Goal: Task Accomplishment & Management: Manage account settings

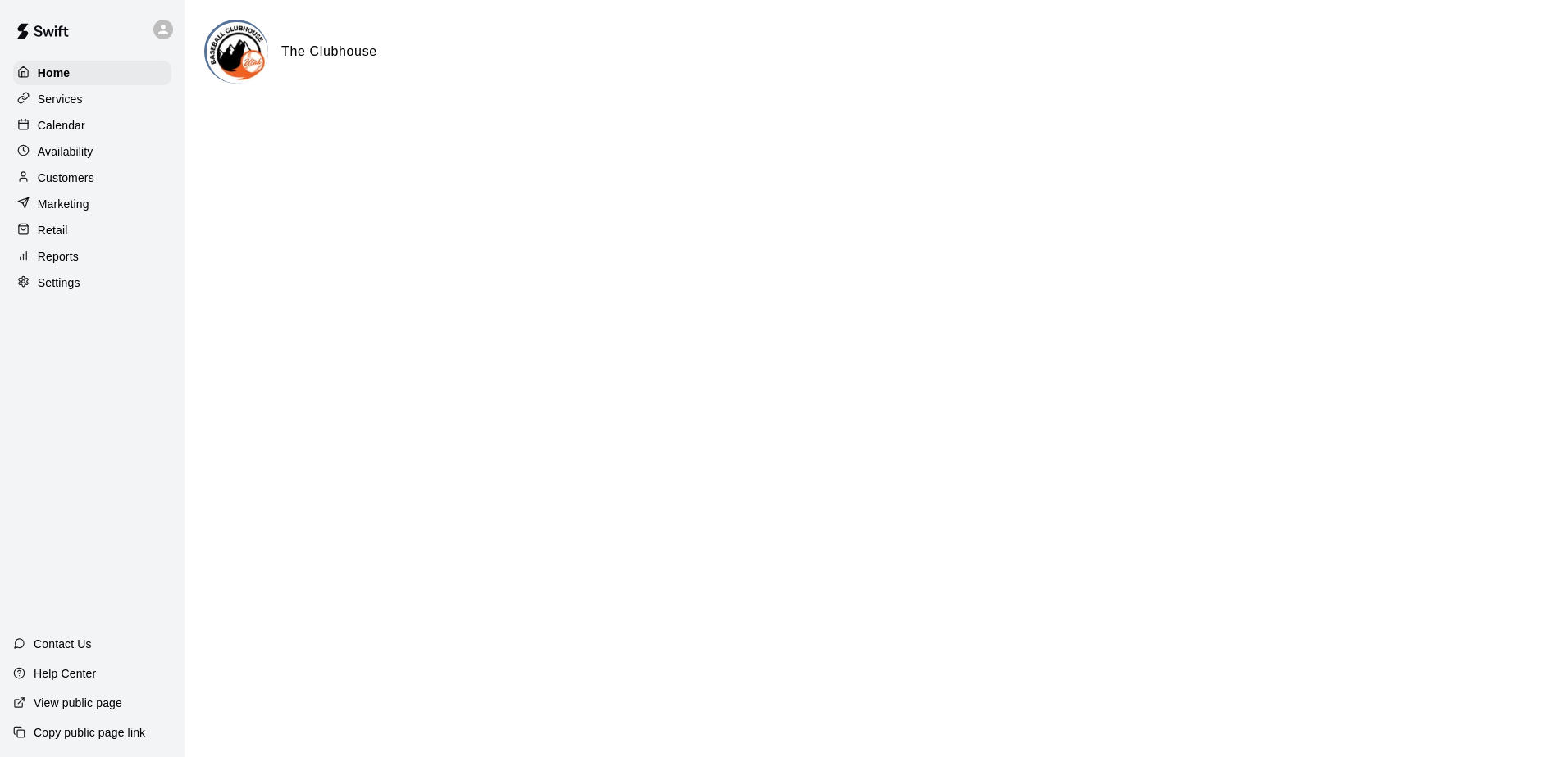
click at [93, 153] on p "Availability" at bounding box center [65, 151] width 56 height 16
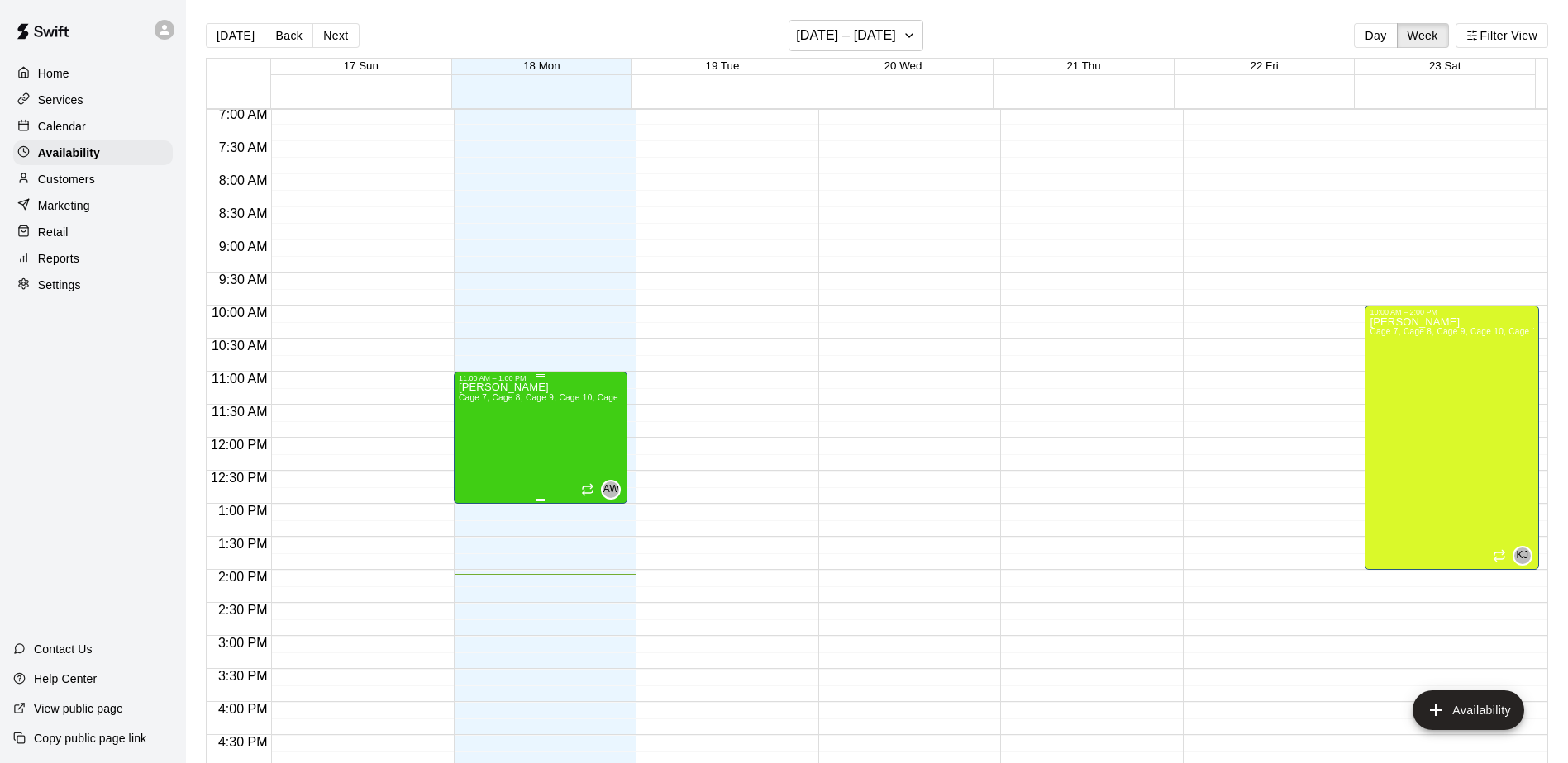
scroll to position [501, 0]
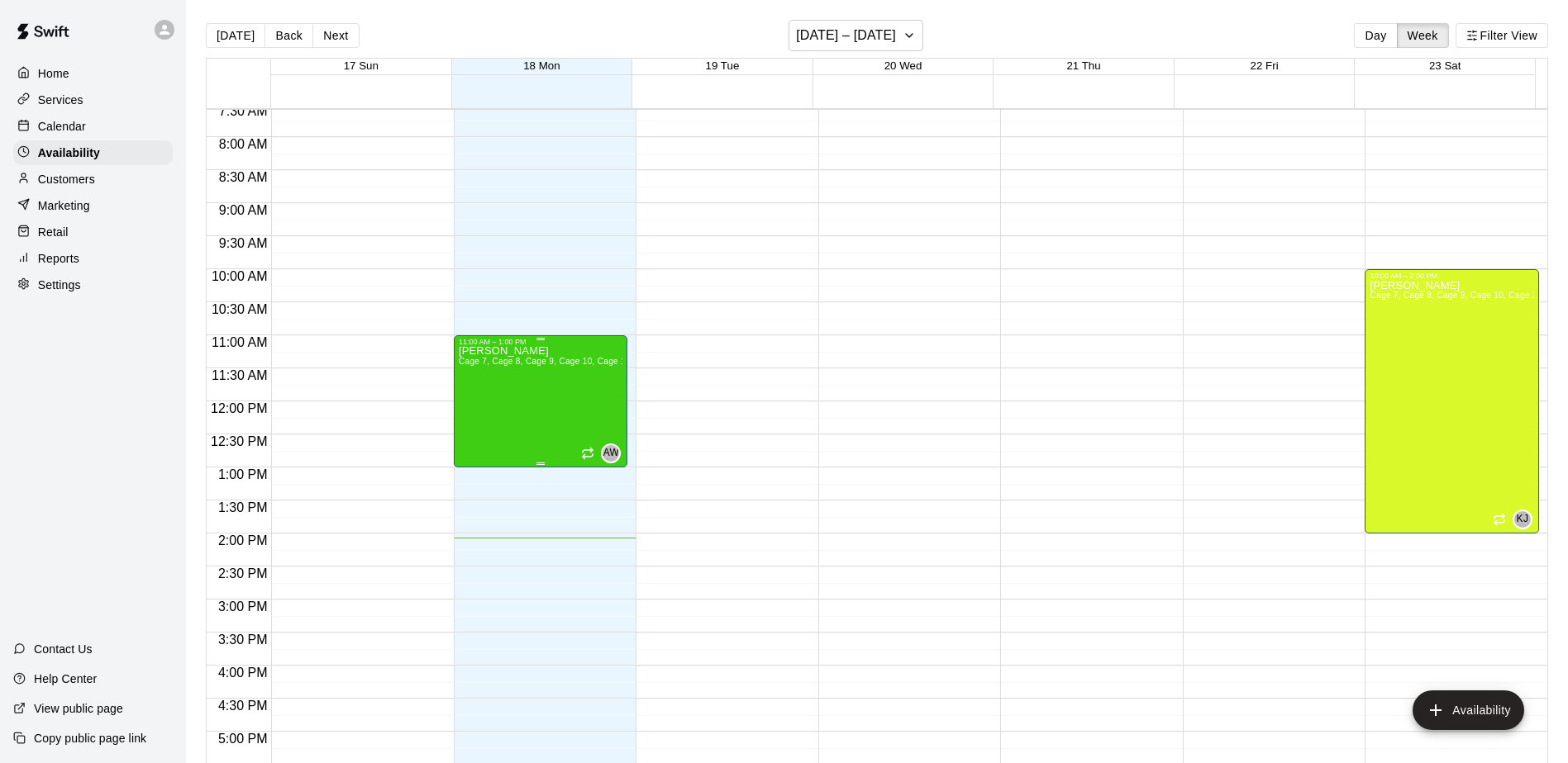
click at [495, 395] on div "[PERSON_NAME] Cage 7, Cage 8, Cage 9, Cage 10, Cage 1 , Cage 2, Cage 3, Cage 4,…" at bounding box center [541, 727] width 164 height 763
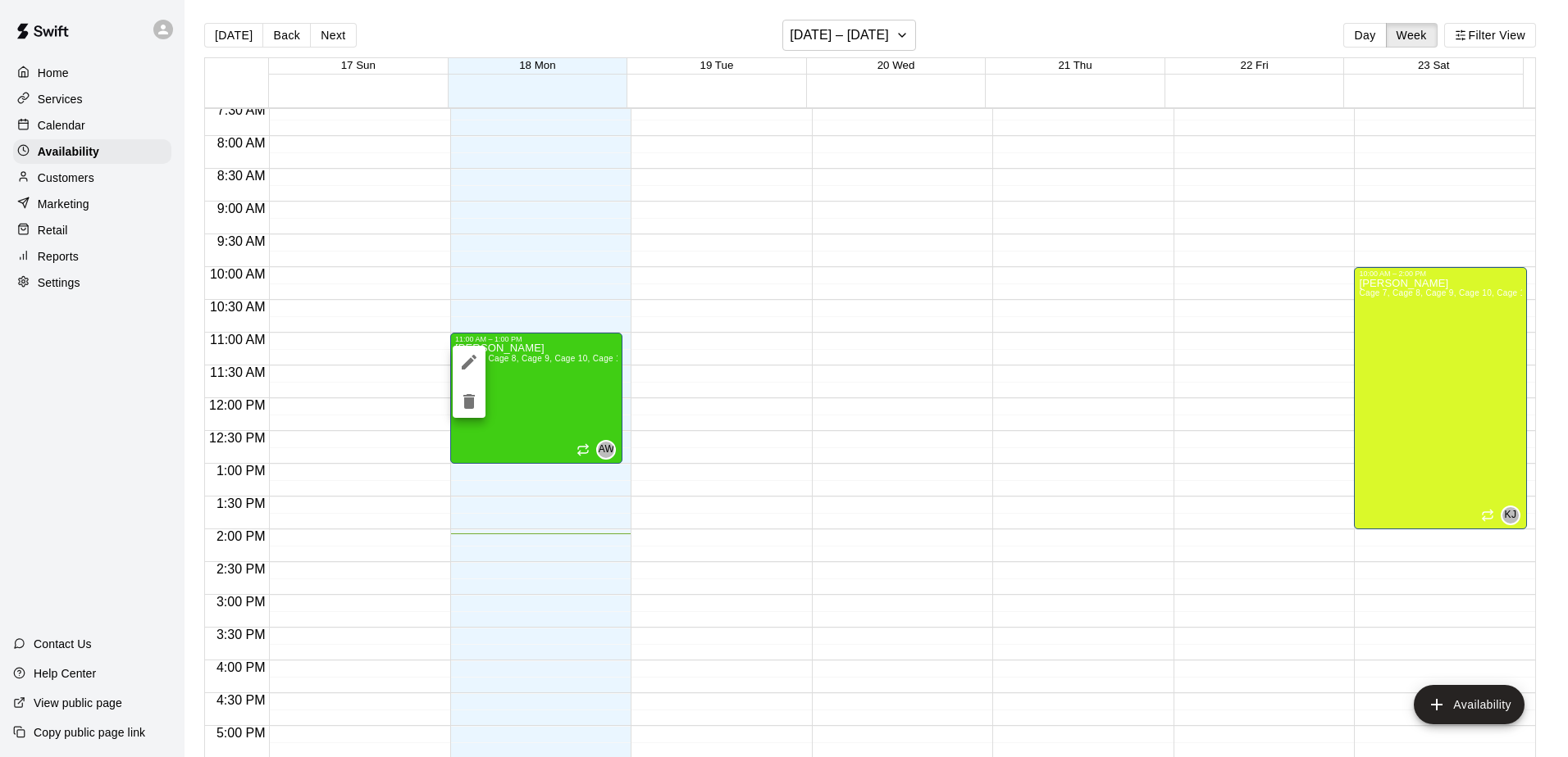
click at [472, 356] on icon "edit" at bounding box center [469, 362] width 15 height 15
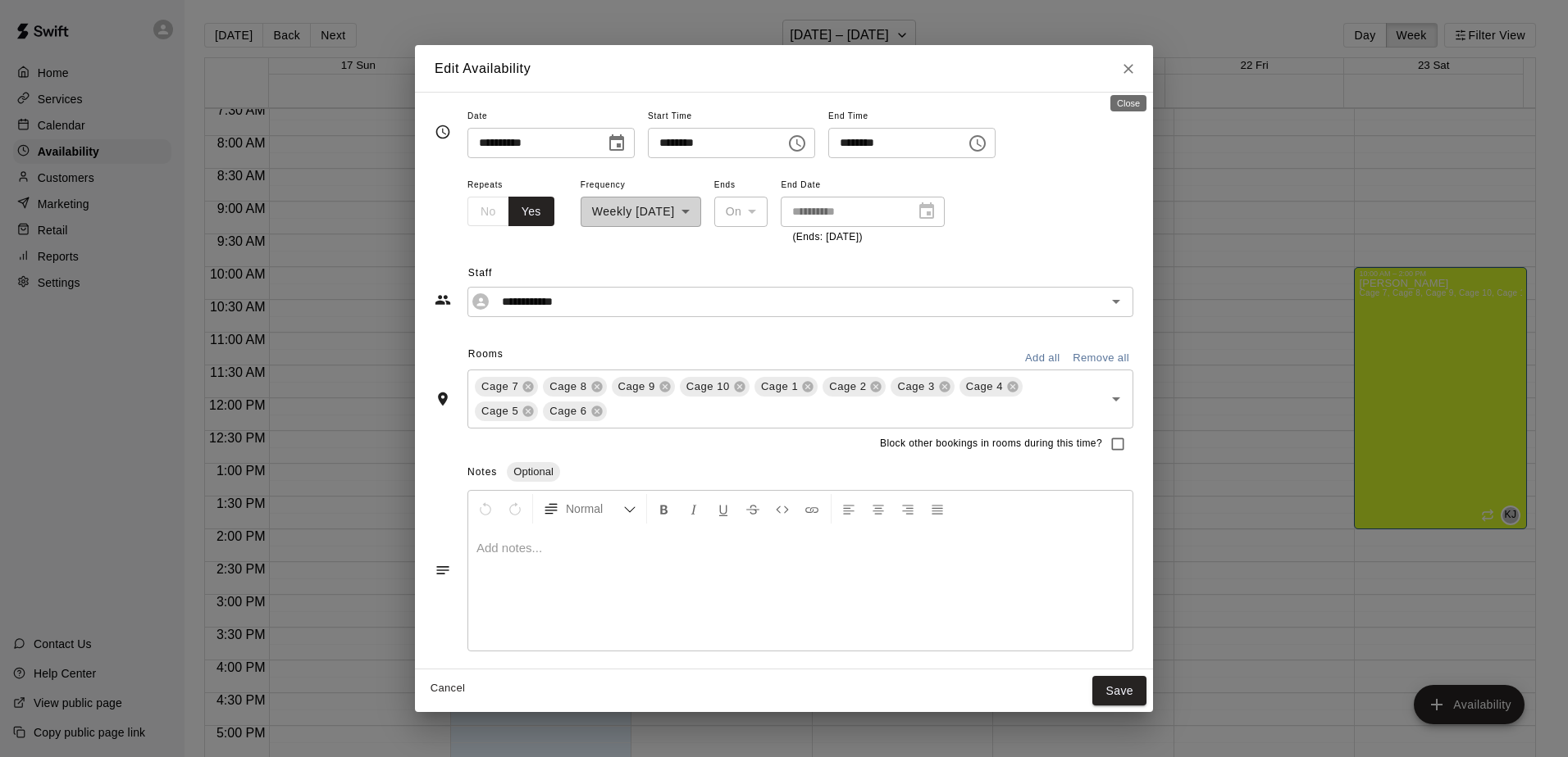
click at [1123, 64] on icon "Close" at bounding box center [1127, 68] width 16 height 16
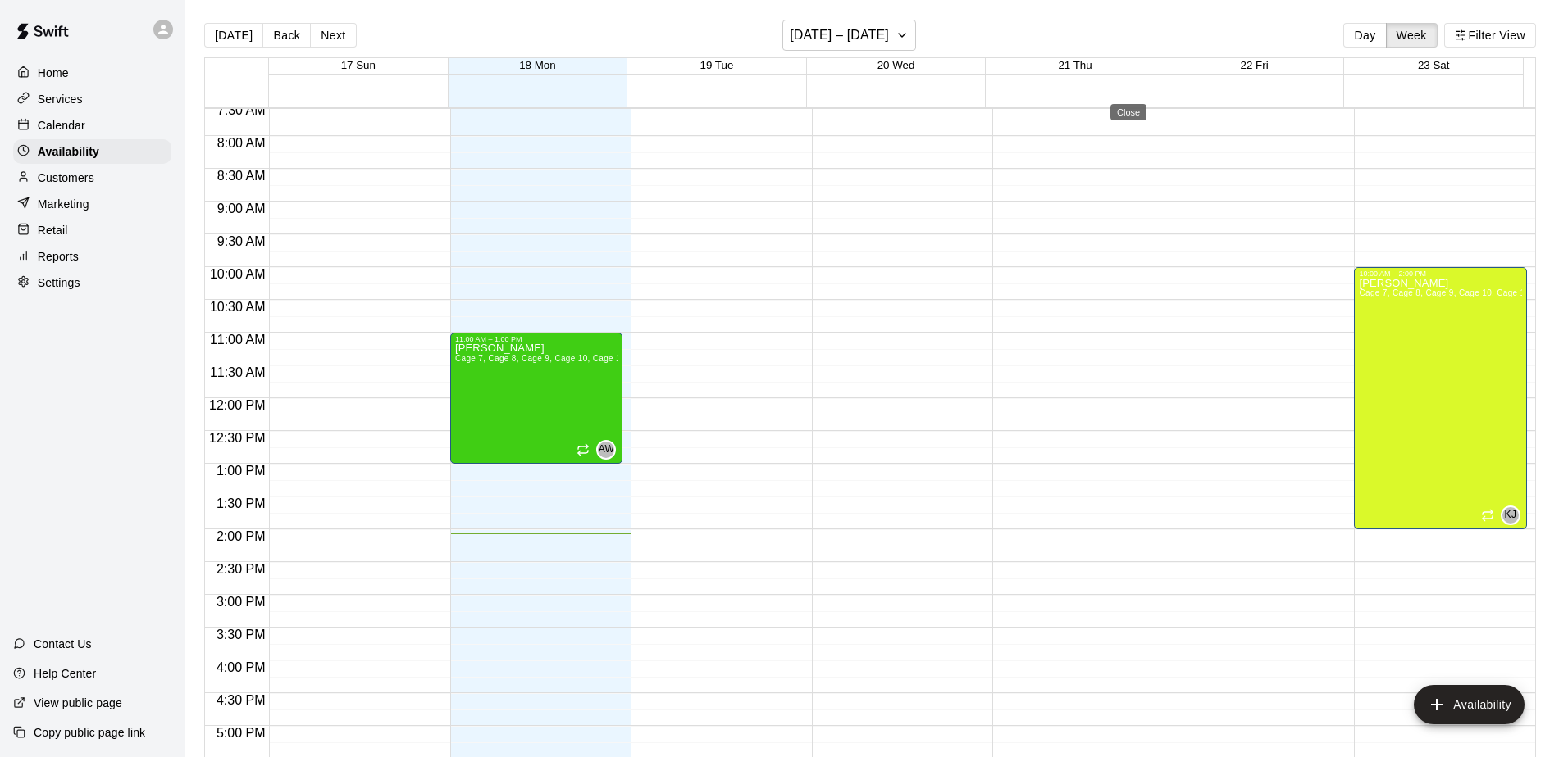
type input "**********"
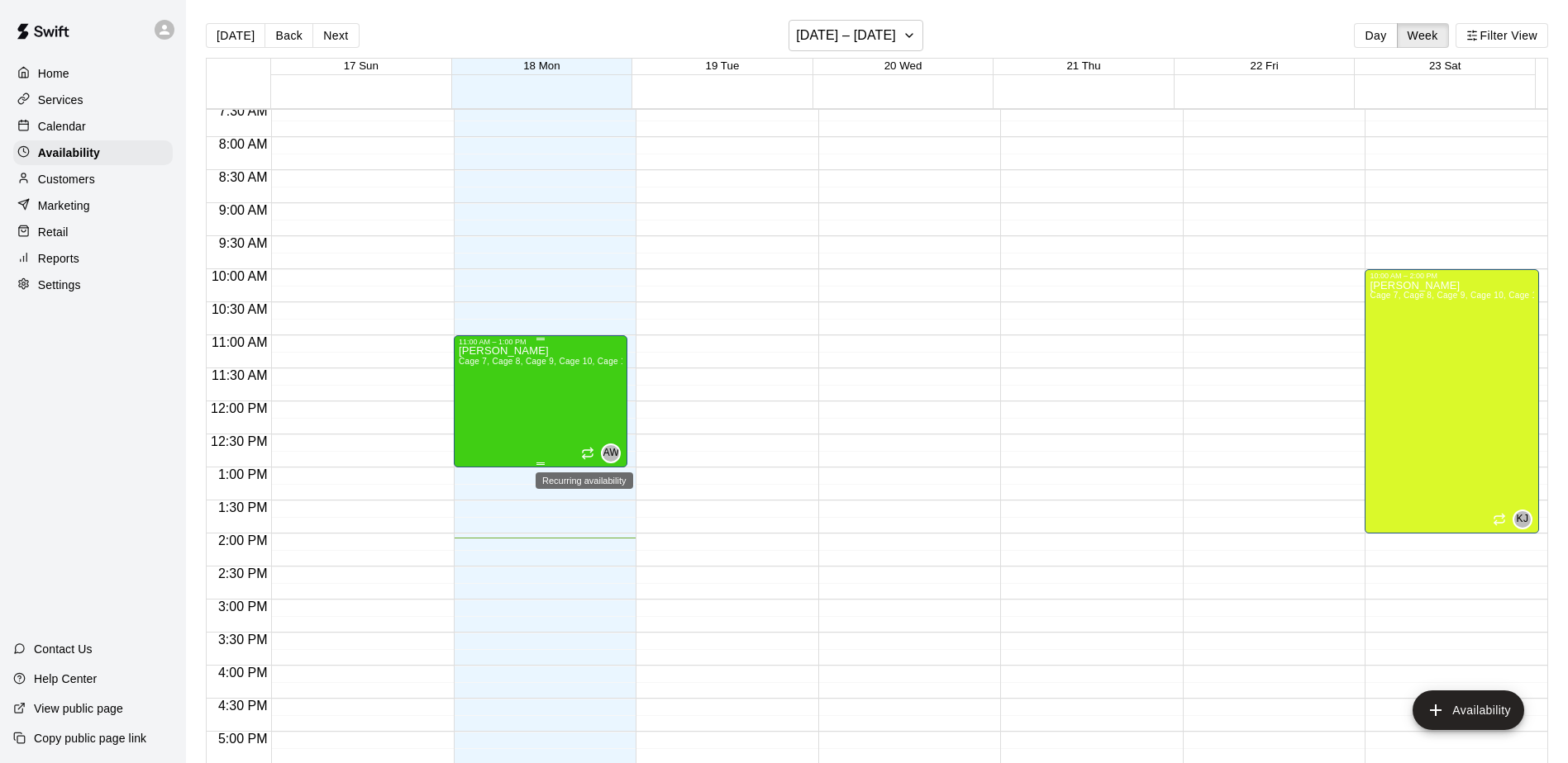
click at [581, 453] on icon "Recurring availability" at bounding box center [588, 454] width 13 height 13
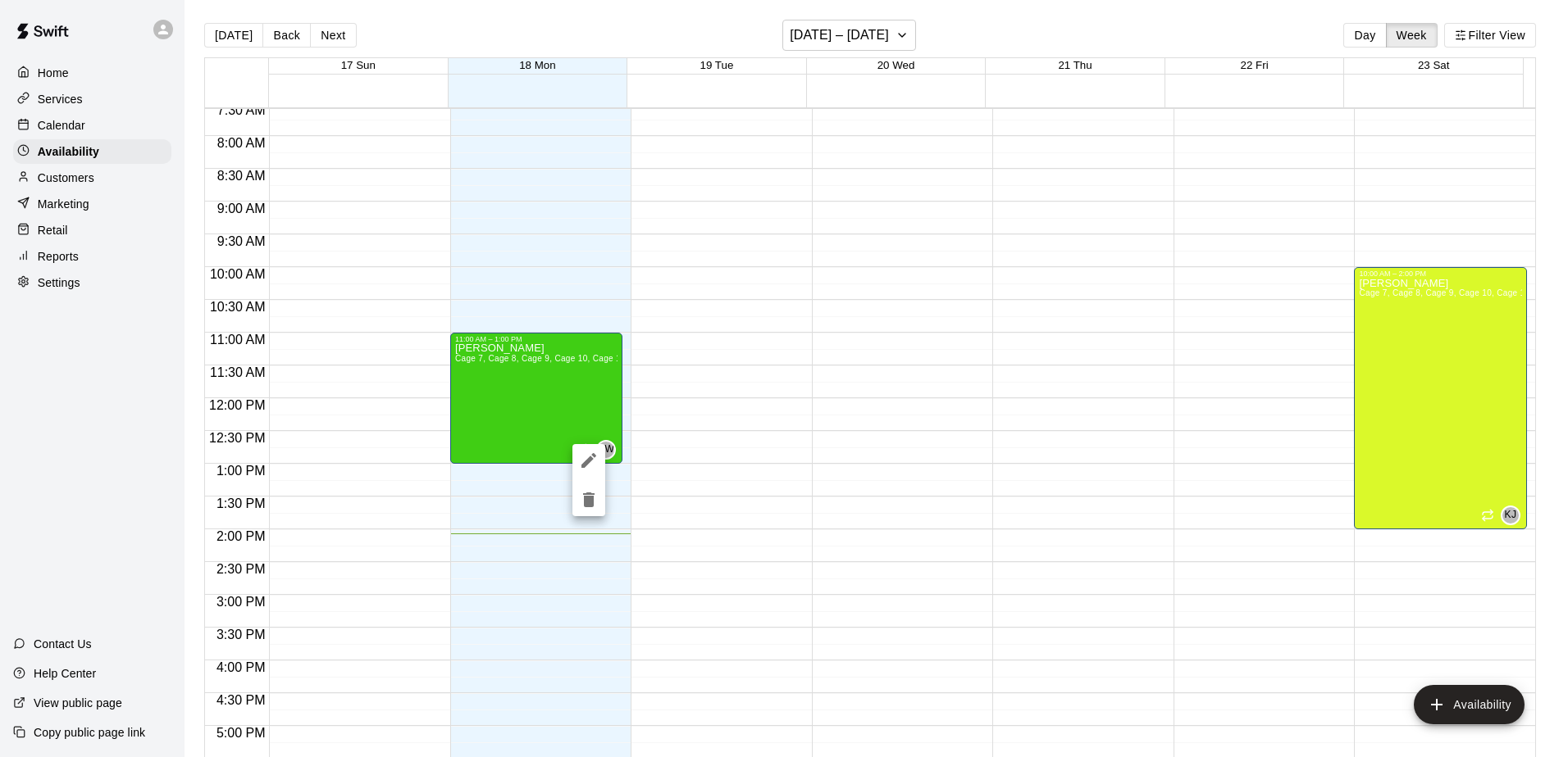
click at [556, 393] on div at bounding box center [784, 378] width 1568 height 757
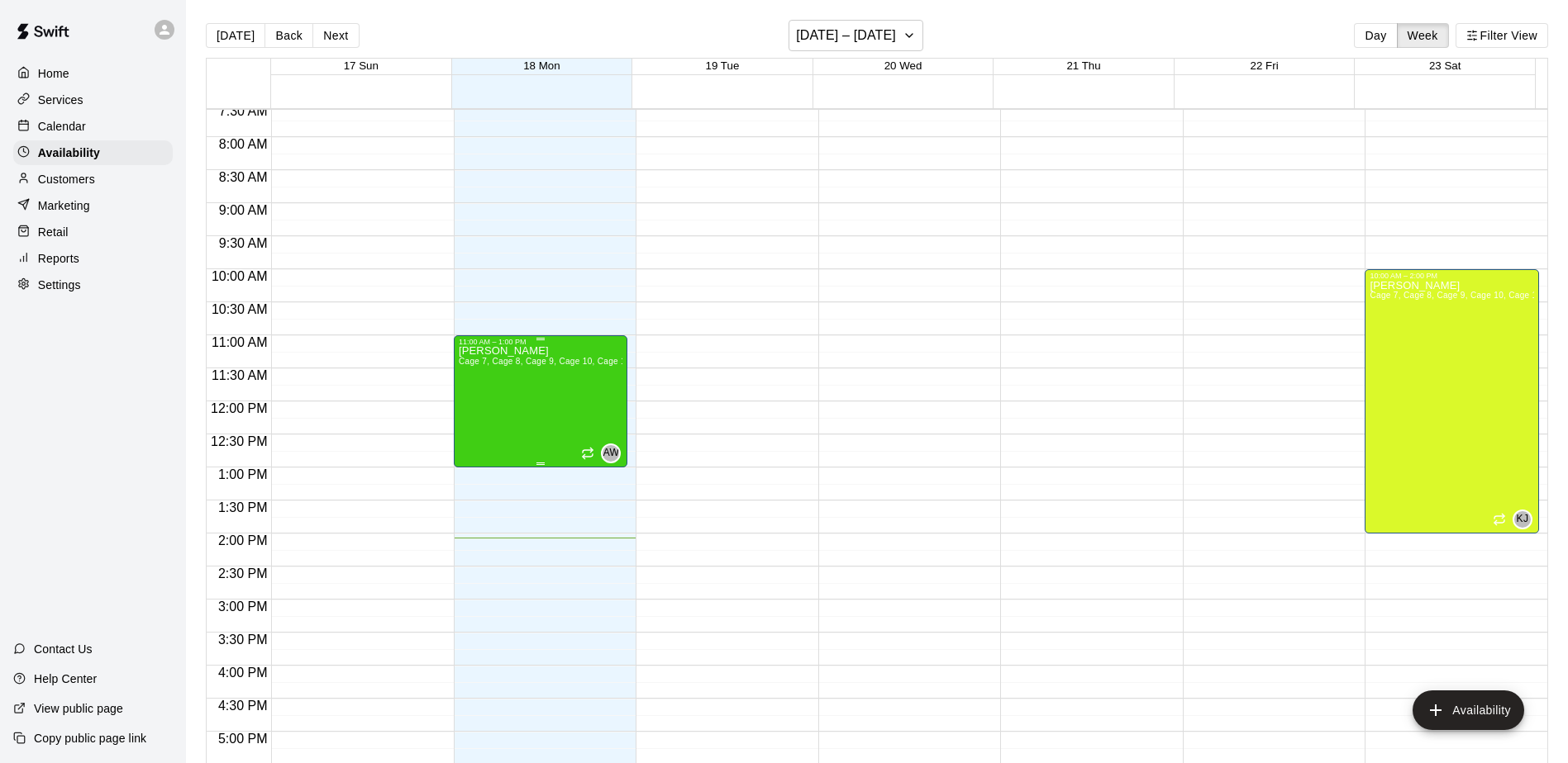
click at [540, 456] on div "[PERSON_NAME] Cage 7, Cage 8, Cage 9, Cage 10, Cage 1 , Cage 2, Cage 3, Cage 4,…" at bounding box center [541, 727] width 164 height 763
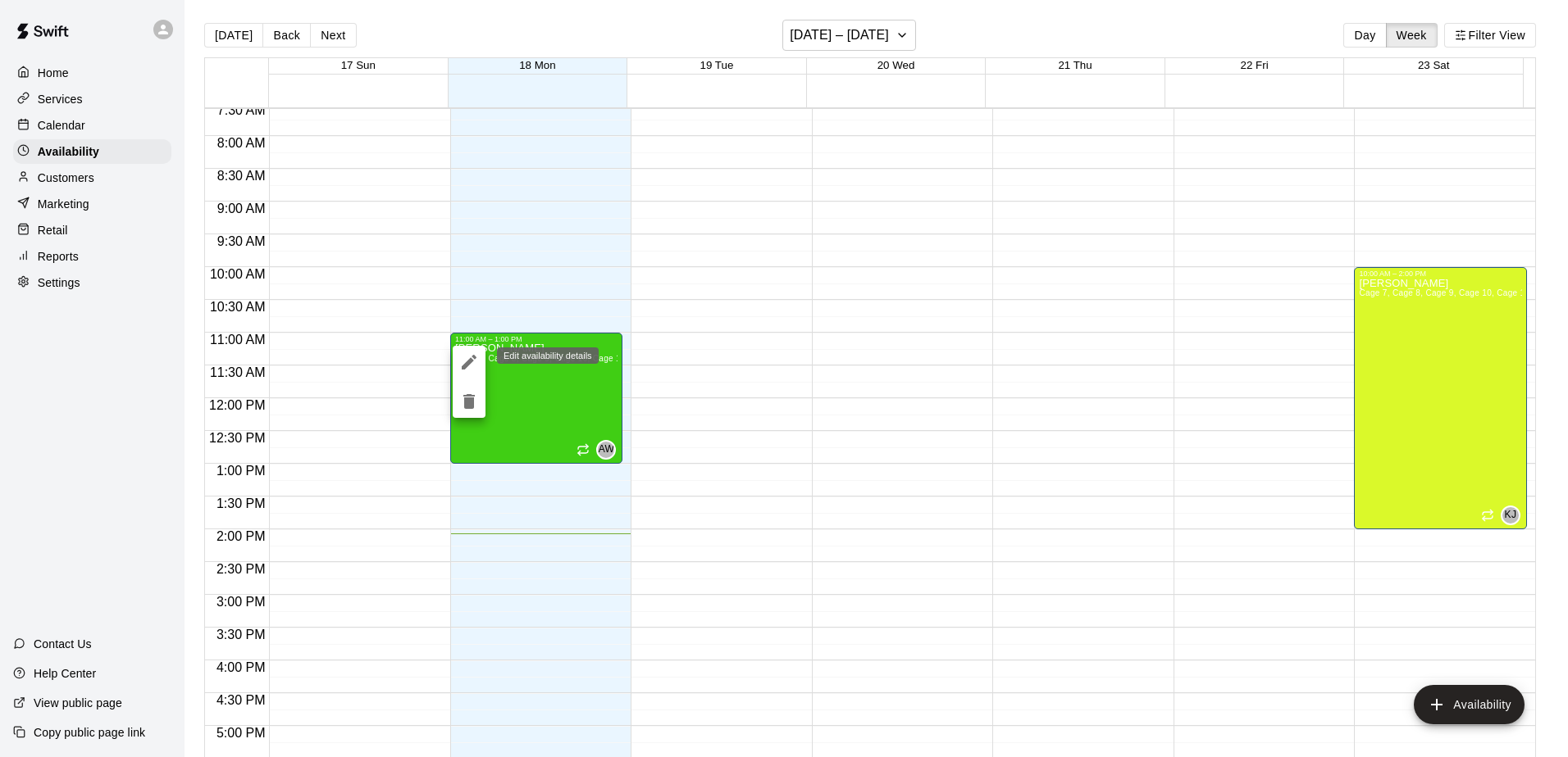
click at [464, 354] on icon "edit" at bounding box center [468, 362] width 20 height 20
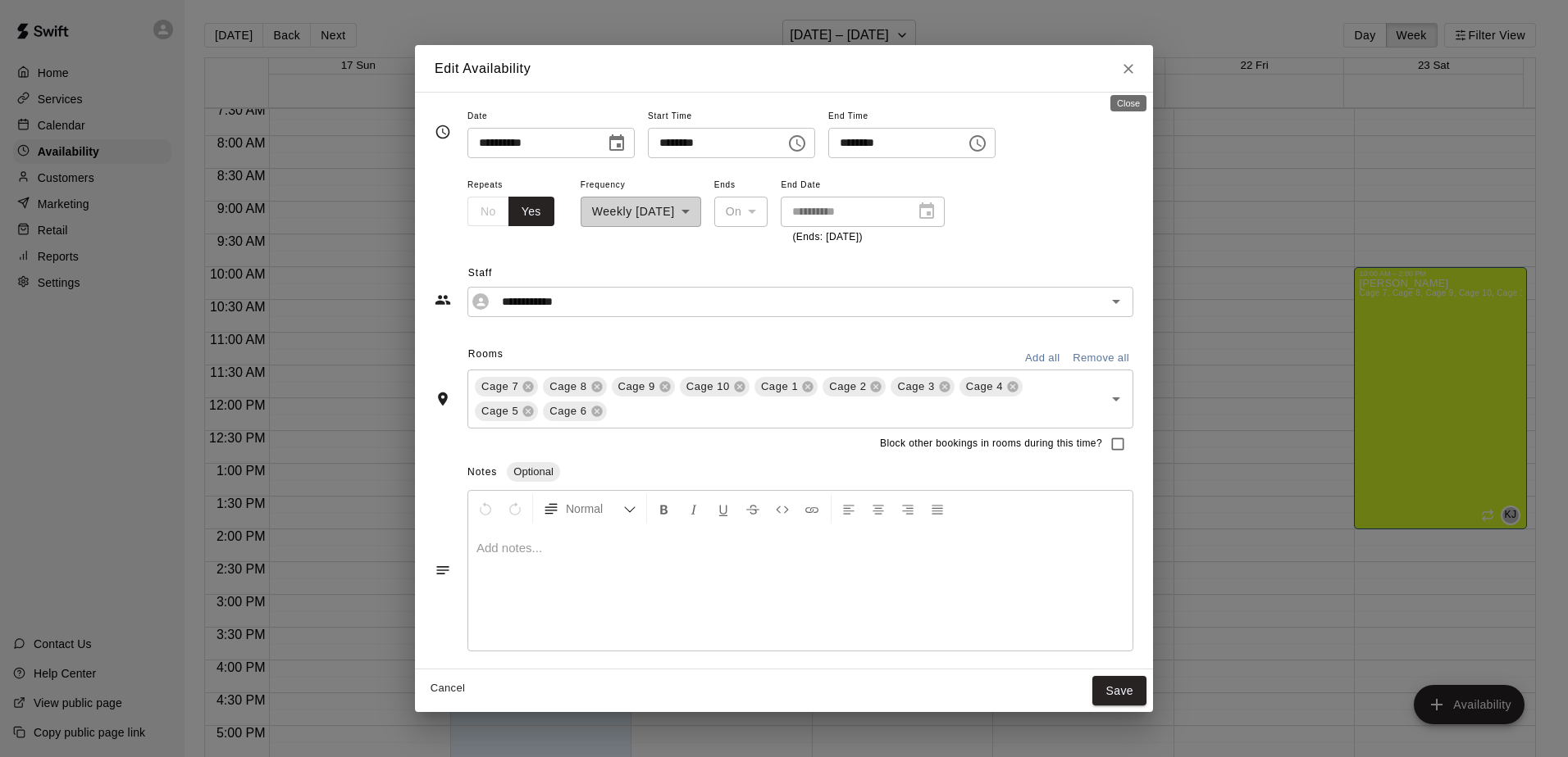
click at [1125, 73] on icon "Close" at bounding box center [1127, 68] width 16 height 16
type input "**********"
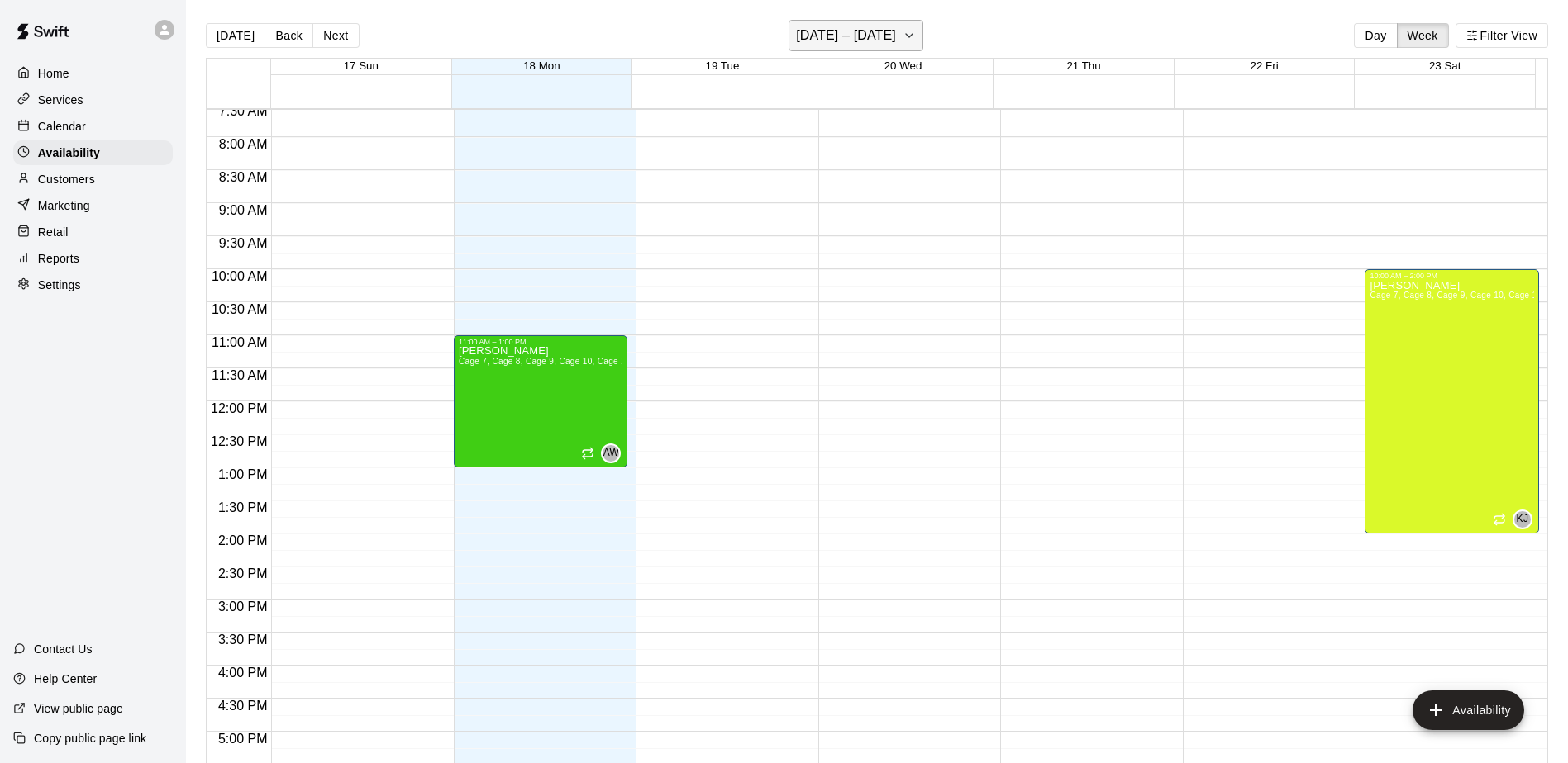
click at [902, 39] on icon "button" at bounding box center [909, 35] width 13 height 20
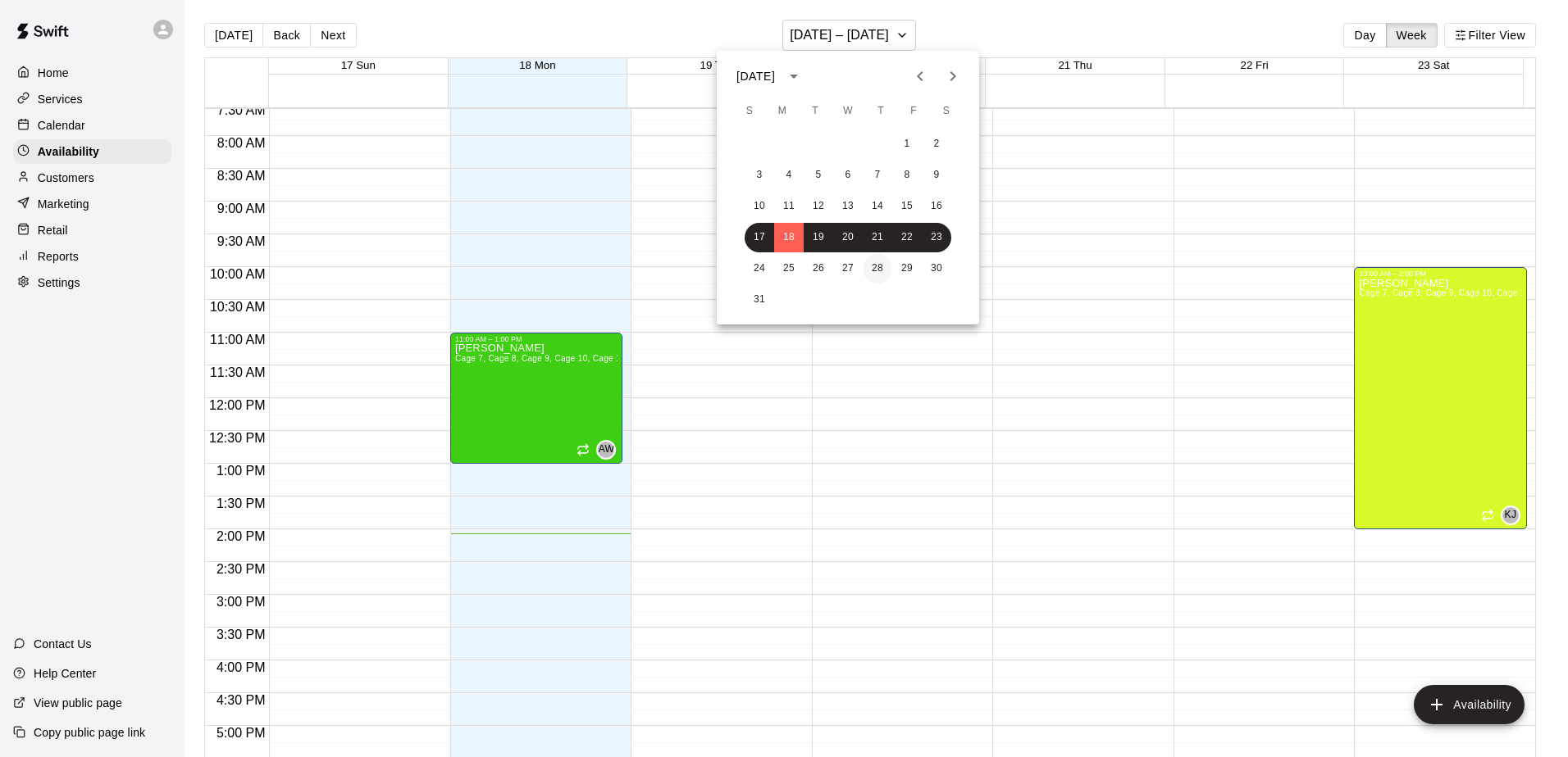
click at [875, 271] on button "28" at bounding box center [877, 268] width 29 height 29
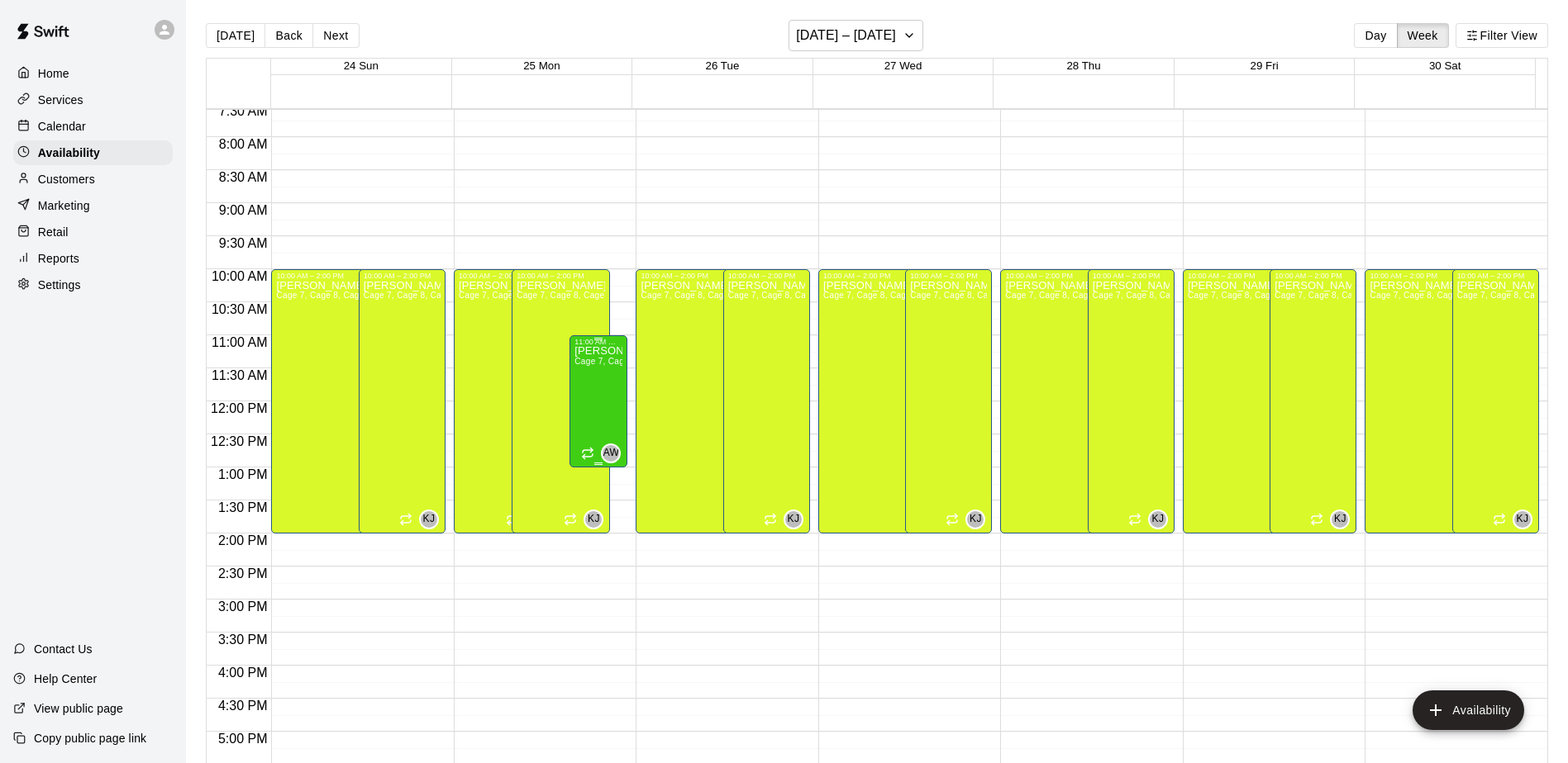
click at [606, 400] on div "[PERSON_NAME] Cage 7, Cage 8, Cage 9, Cage 10, Cage 1 , Cage 2, Cage 3, Cage 4,…" at bounding box center [598, 727] width 48 height 763
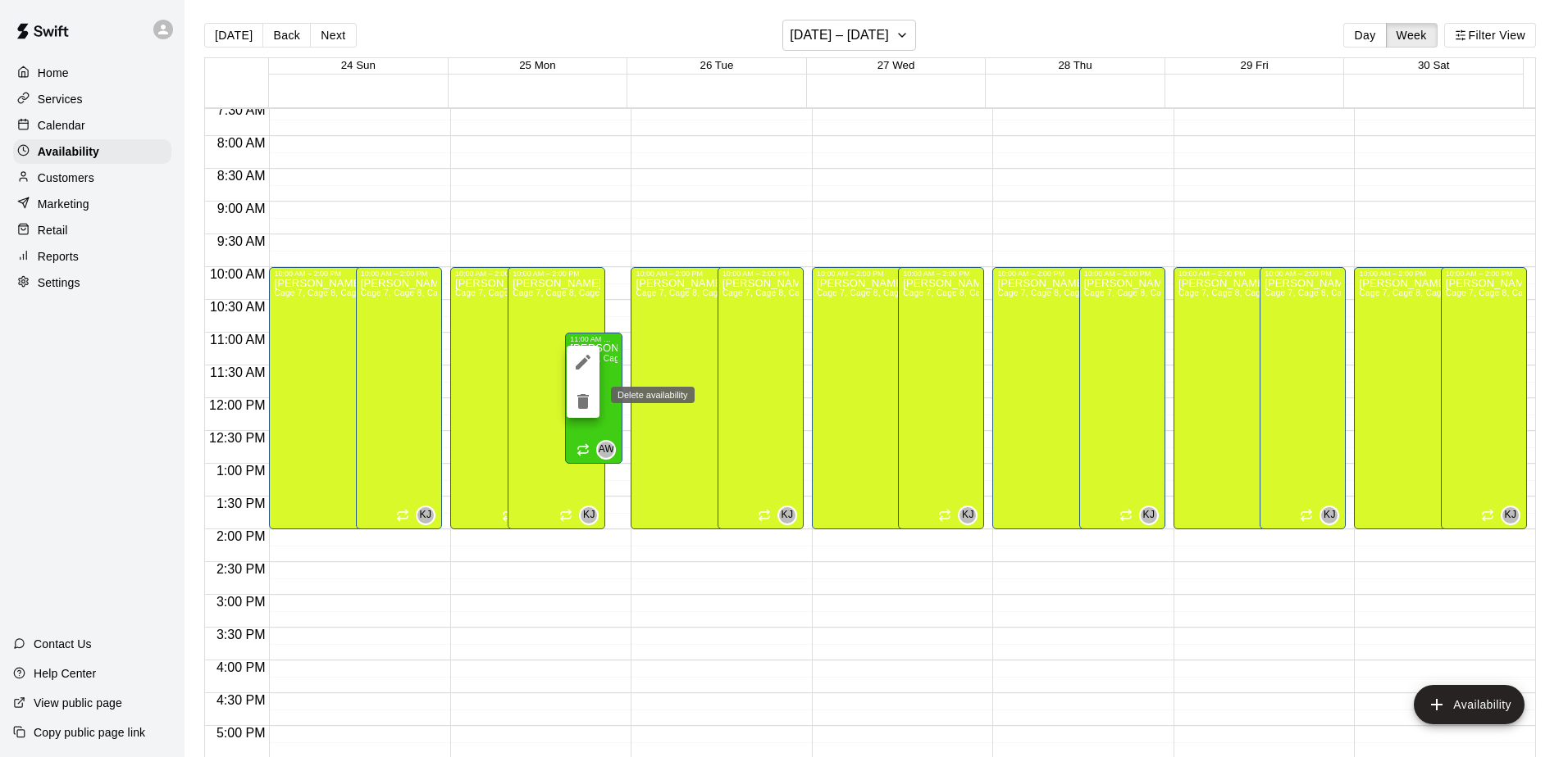
click at [582, 398] on icon "delete" at bounding box center [583, 402] width 11 height 15
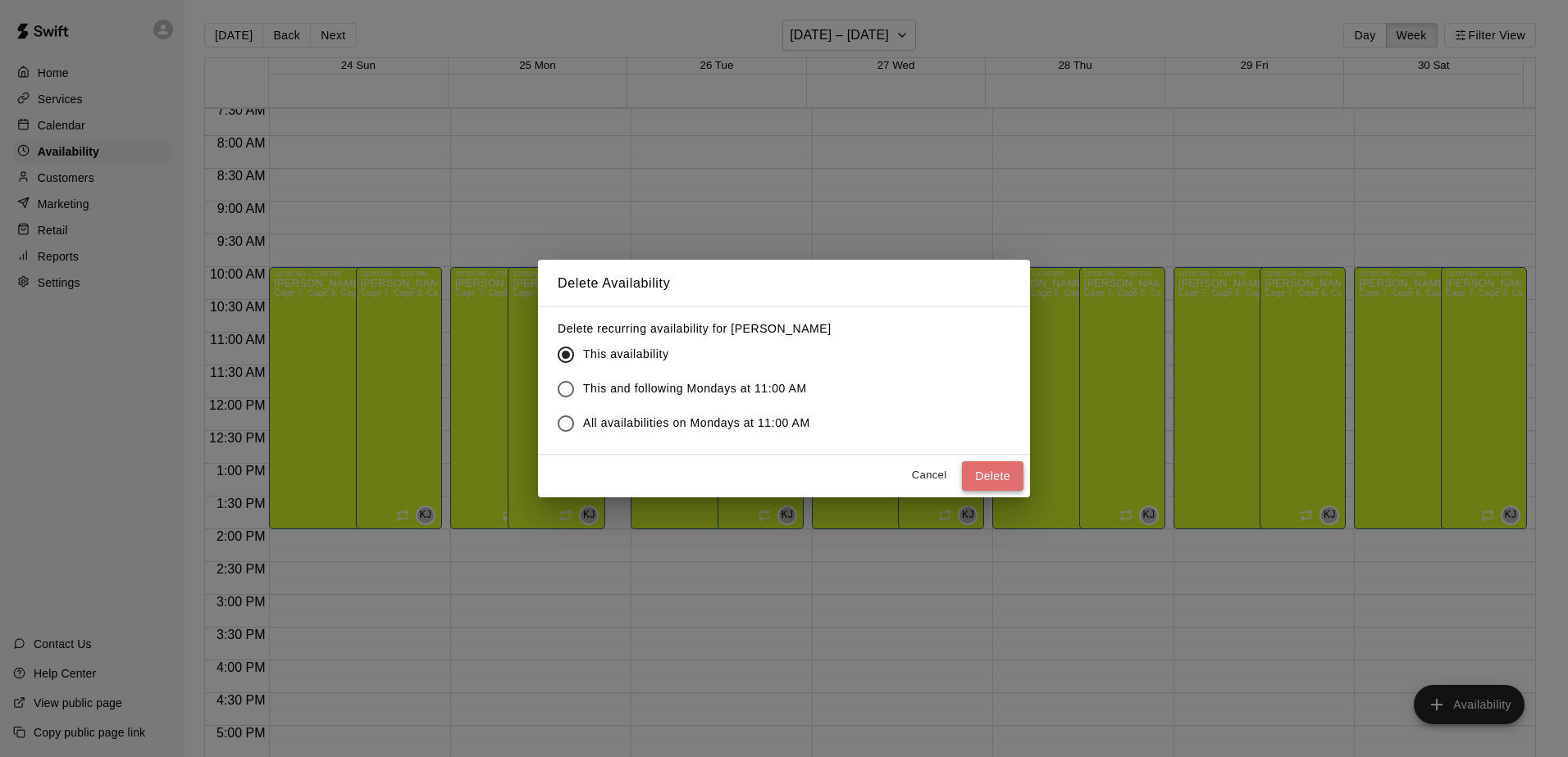
click at [1007, 480] on button "Delete" at bounding box center [992, 477] width 62 height 30
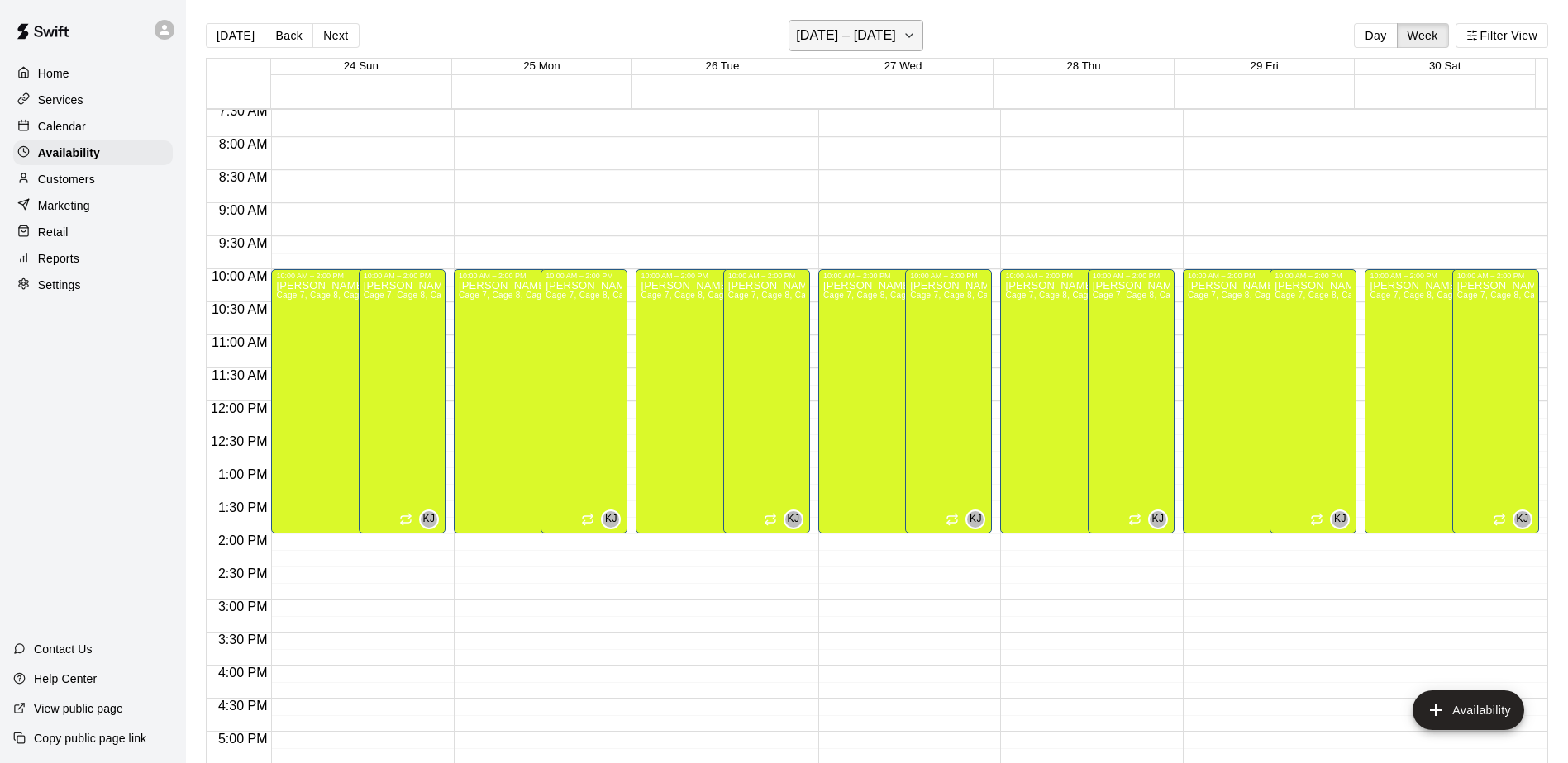
click at [902, 32] on icon "button" at bounding box center [909, 35] width 13 height 20
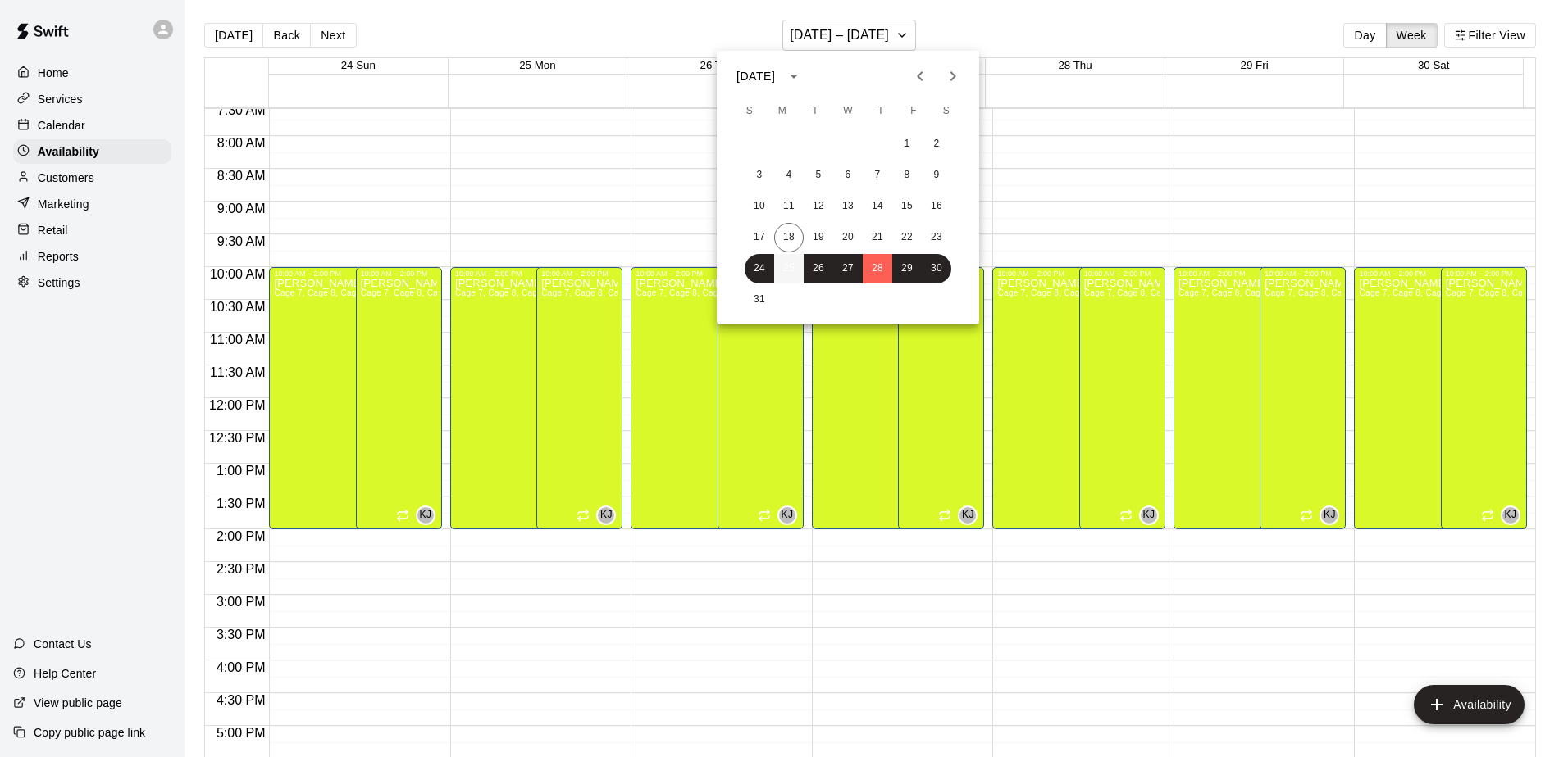
click at [795, 270] on button "25" at bounding box center [788, 268] width 29 height 29
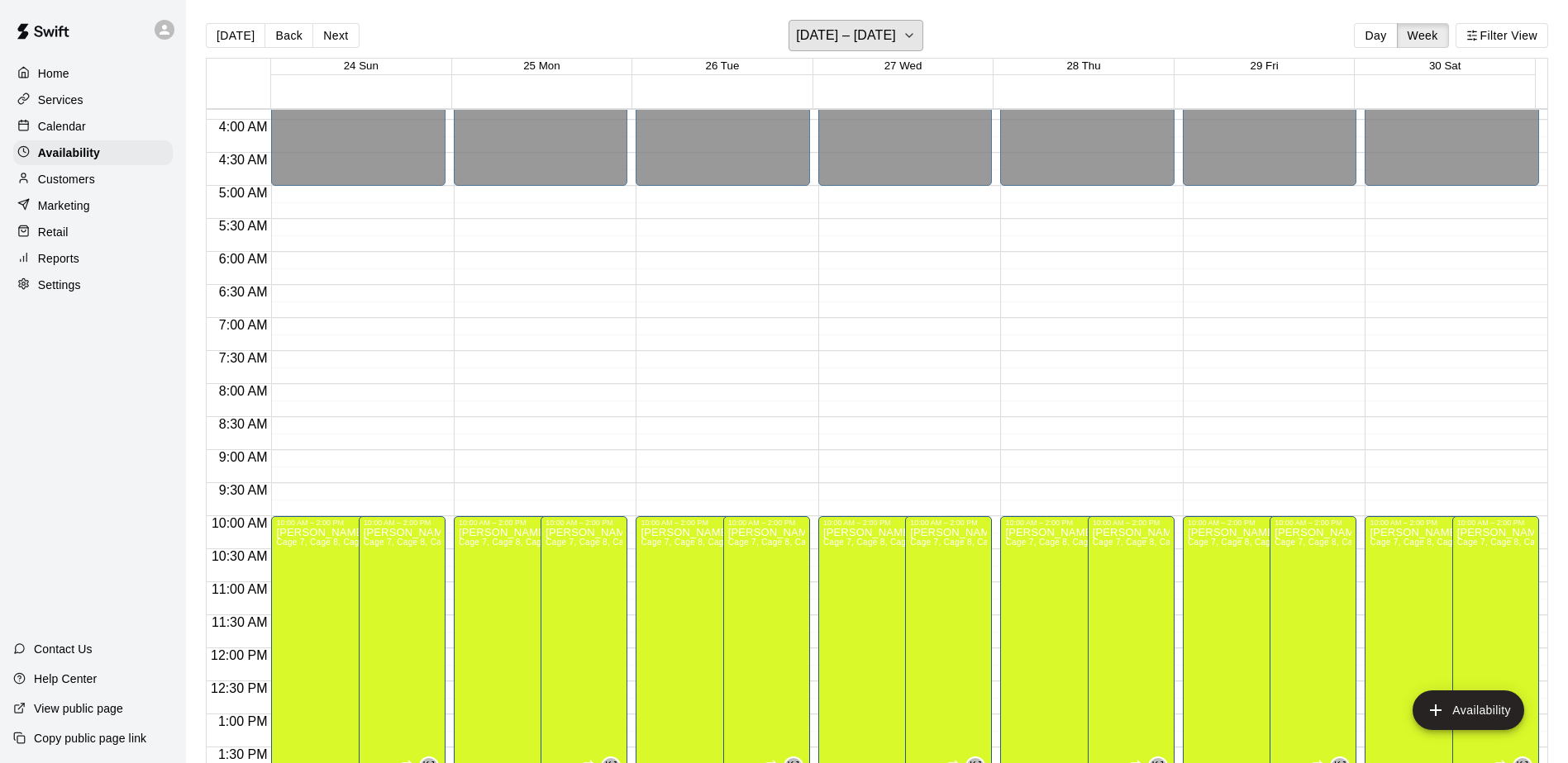
scroll to position [330, 0]
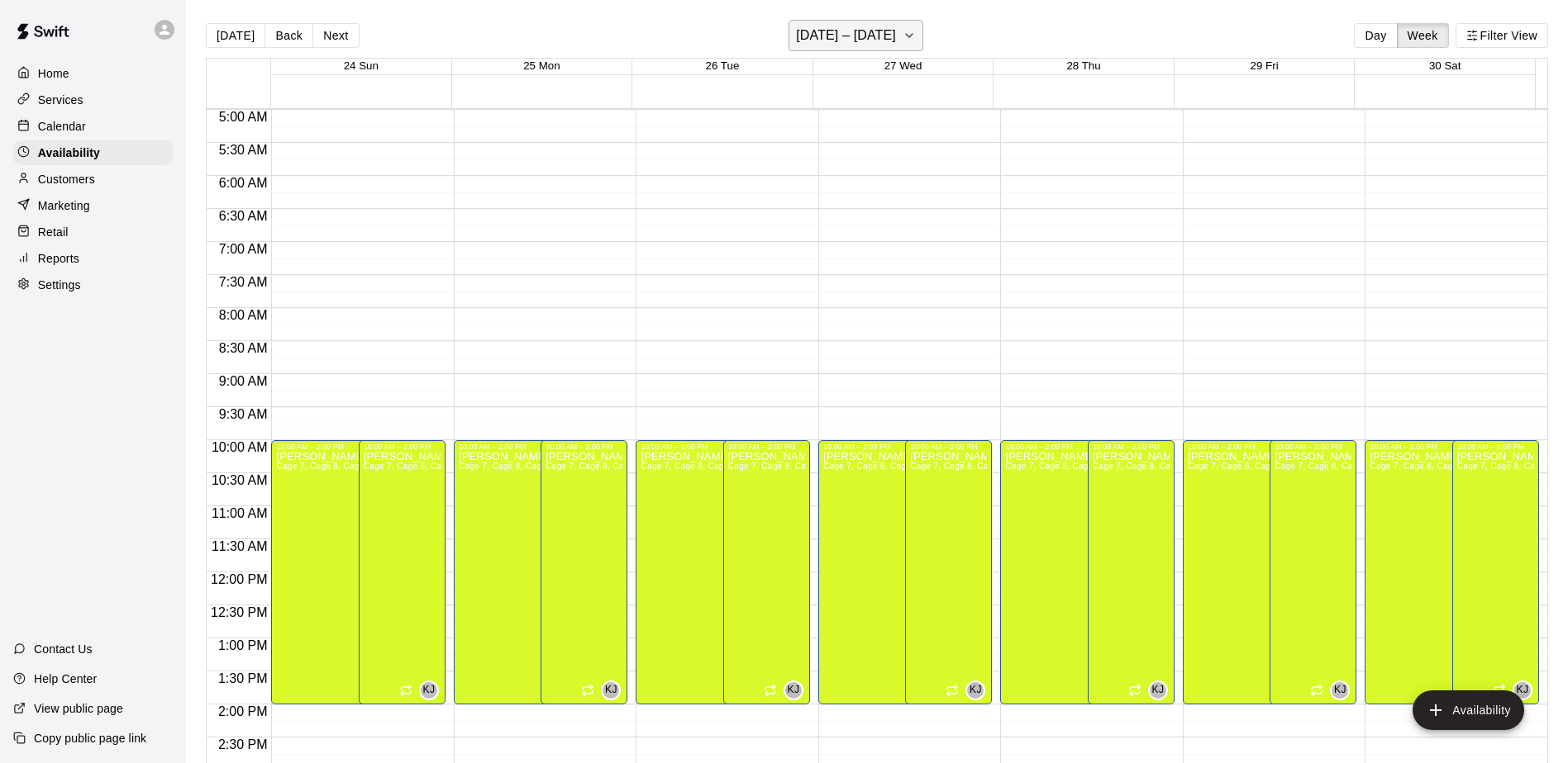
click at [902, 45] on icon "button" at bounding box center [909, 35] width 13 height 20
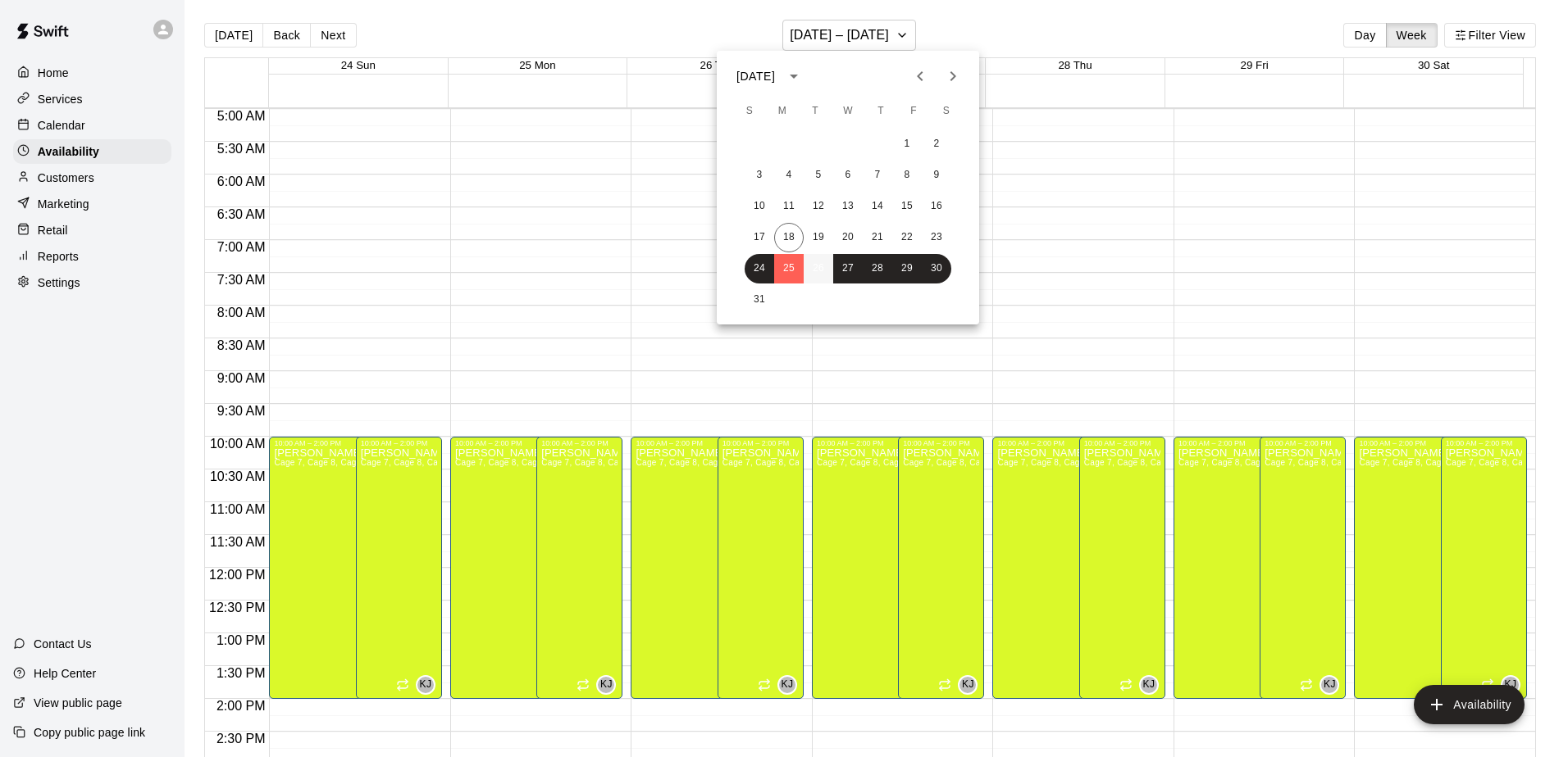
click at [820, 270] on button "26" at bounding box center [818, 268] width 29 height 29
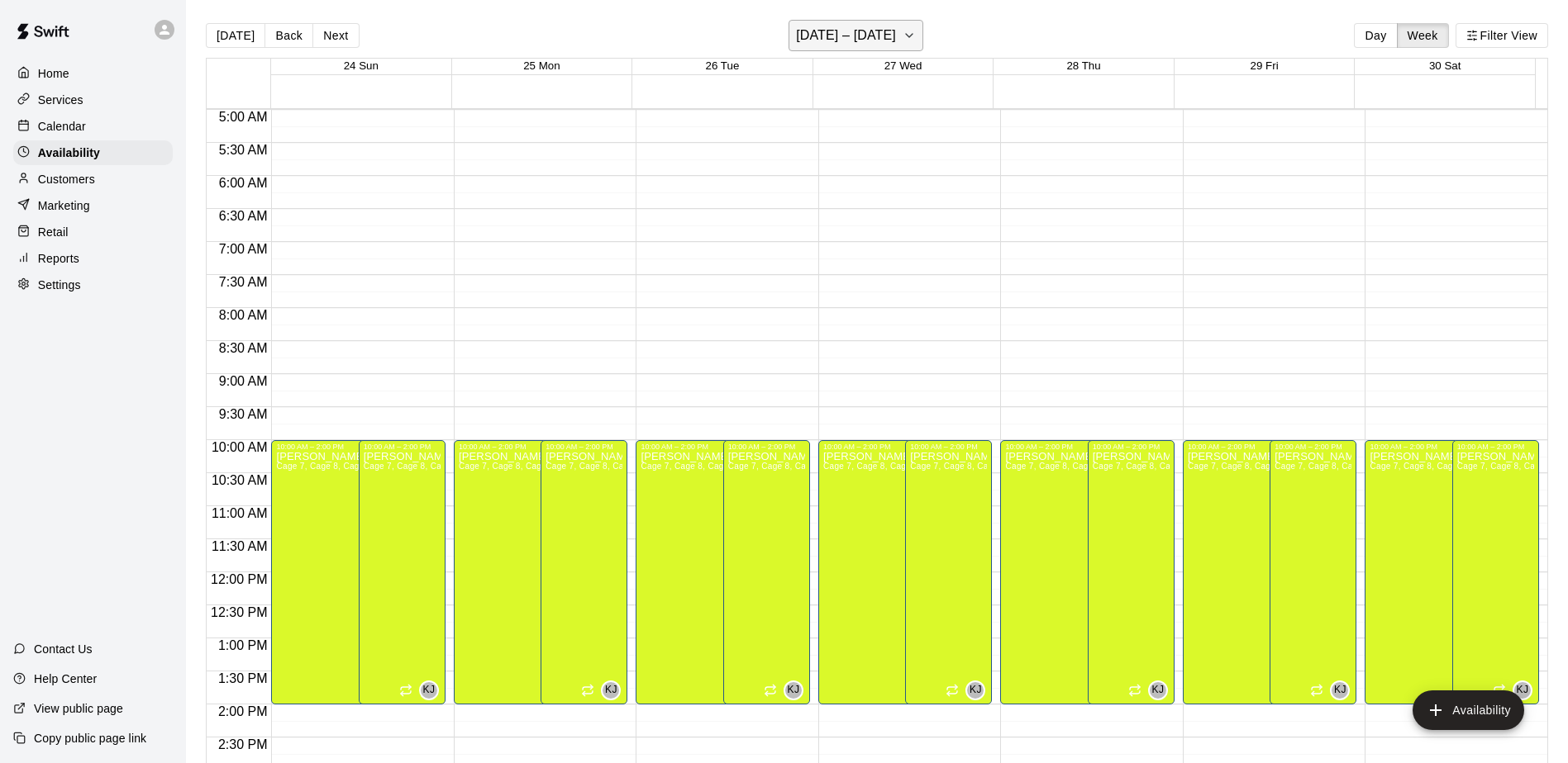
click at [902, 28] on icon "button" at bounding box center [909, 35] width 13 height 20
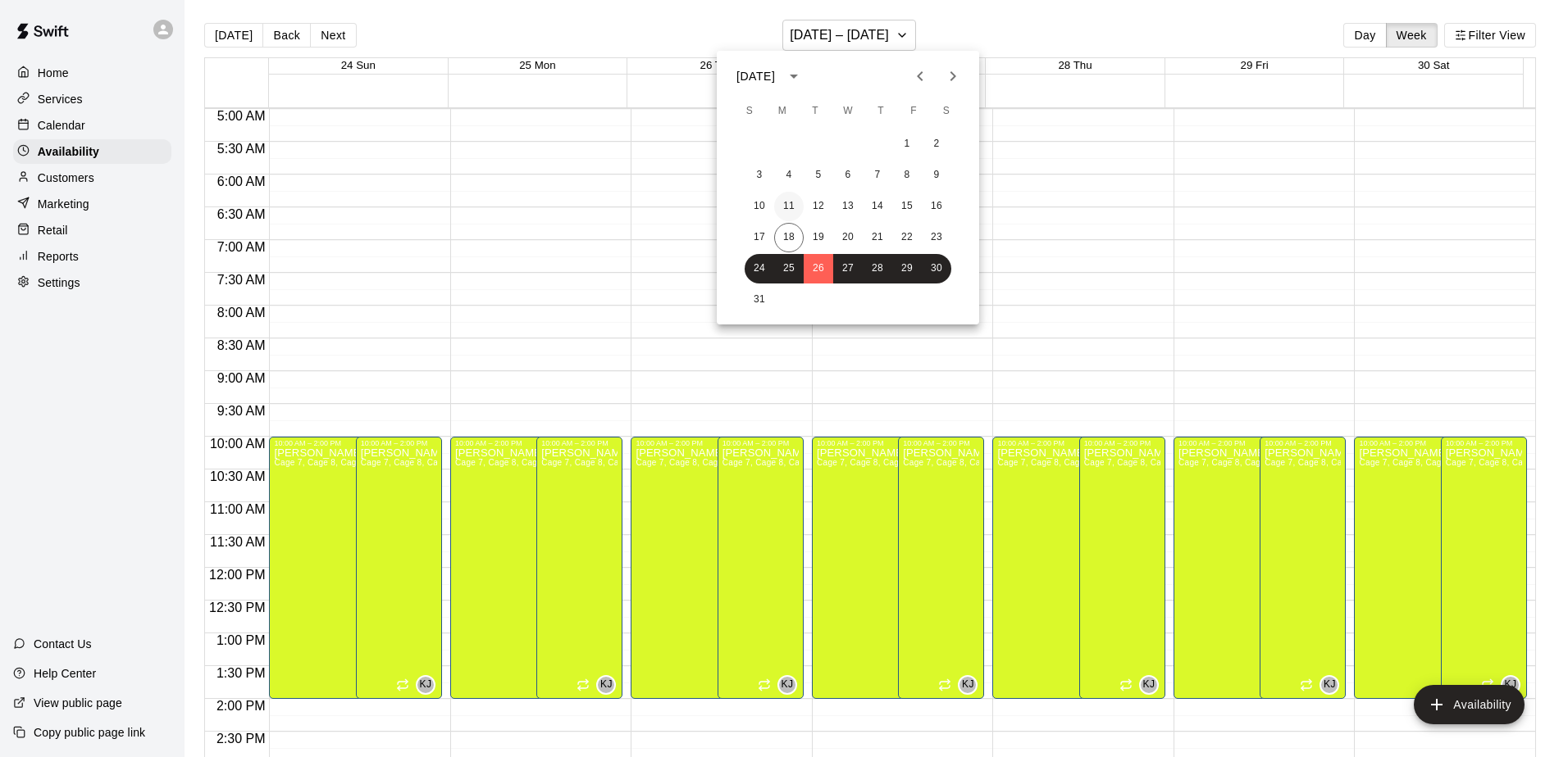
click at [792, 200] on button "11" at bounding box center [788, 206] width 29 height 29
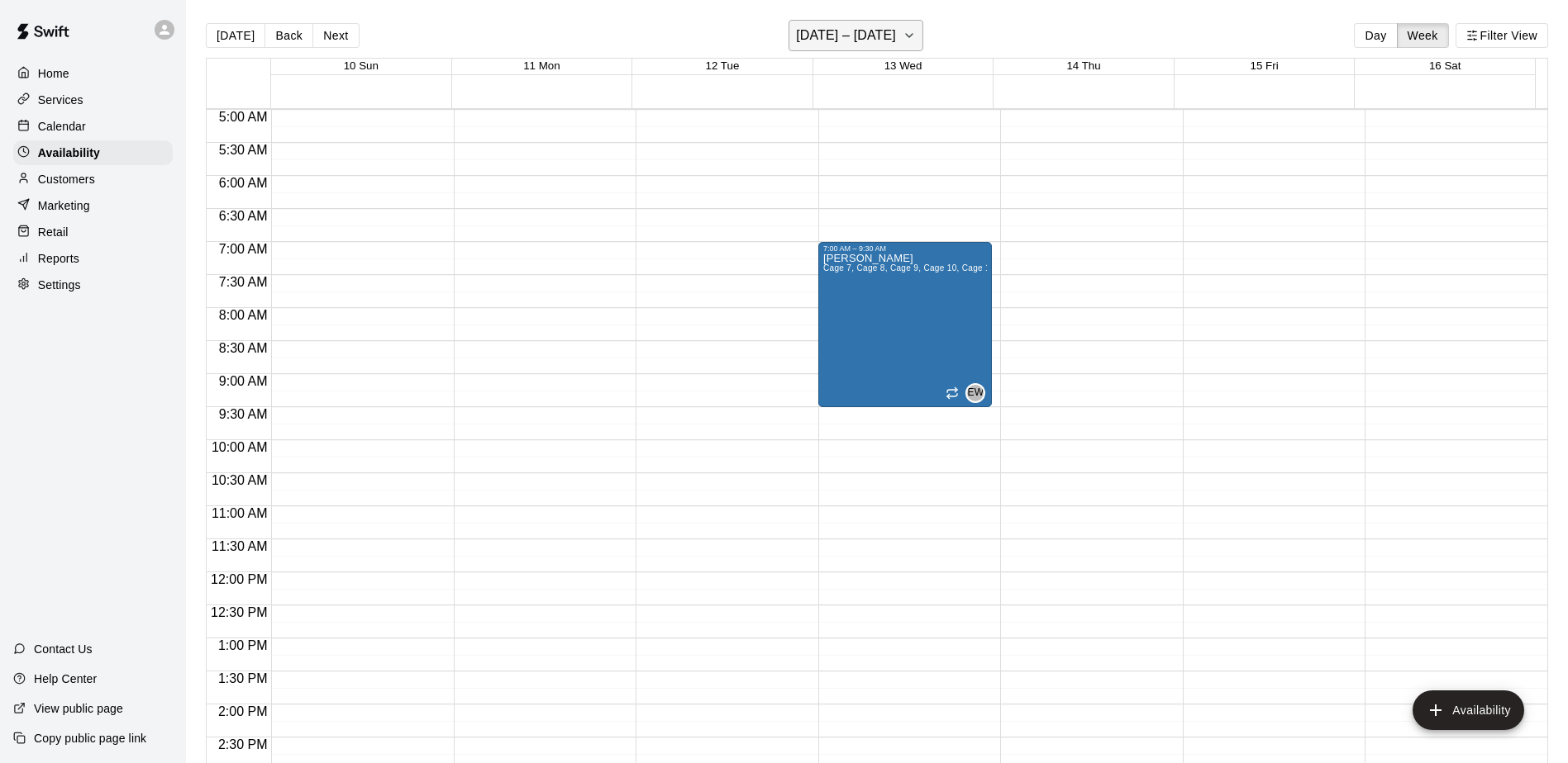
click at [902, 35] on icon "button" at bounding box center [909, 35] width 13 height 20
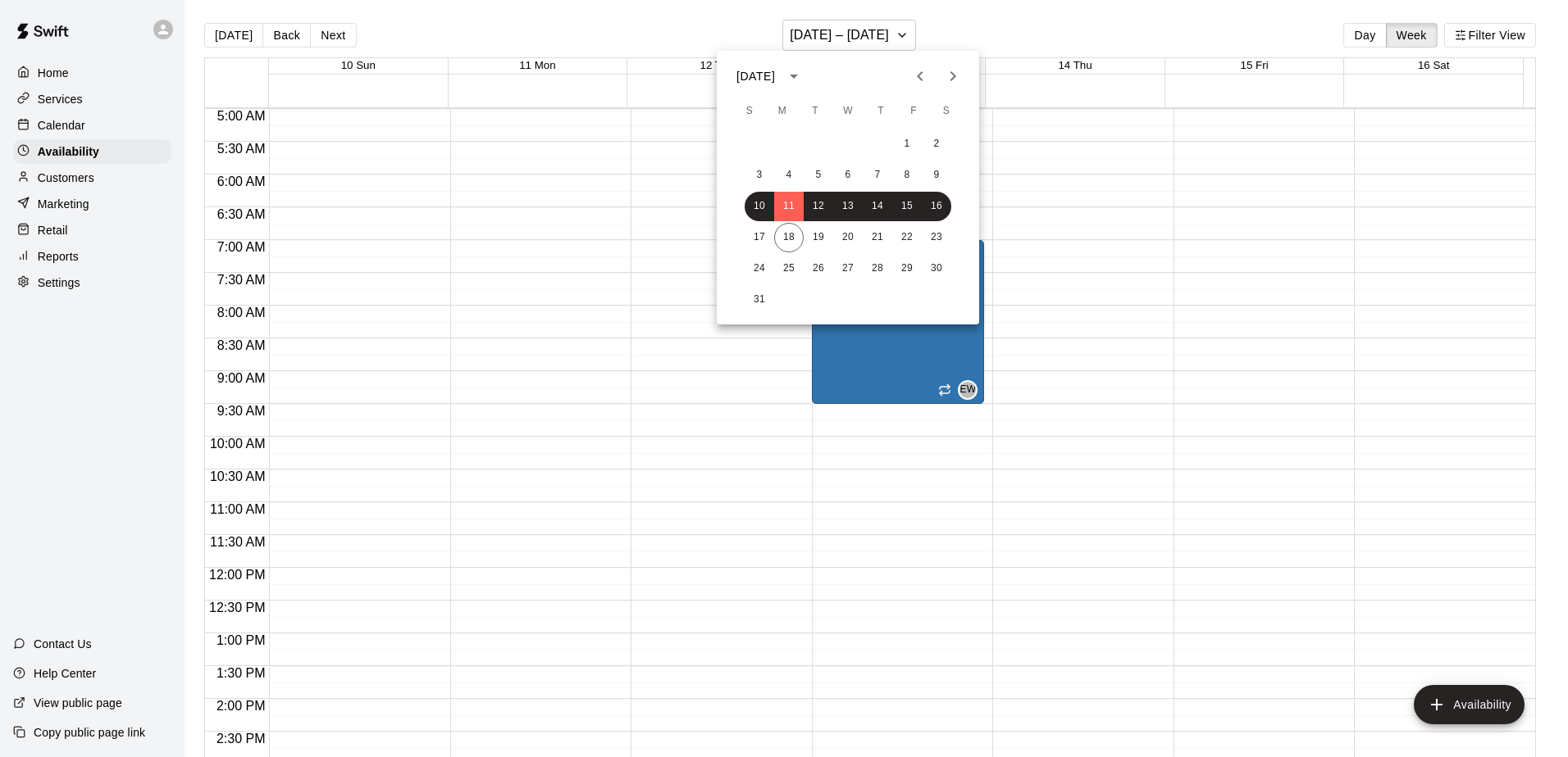
click at [954, 77] on icon "Next month" at bounding box center [953, 76] width 6 height 9
click at [785, 182] on button "8" at bounding box center [788, 175] width 29 height 29
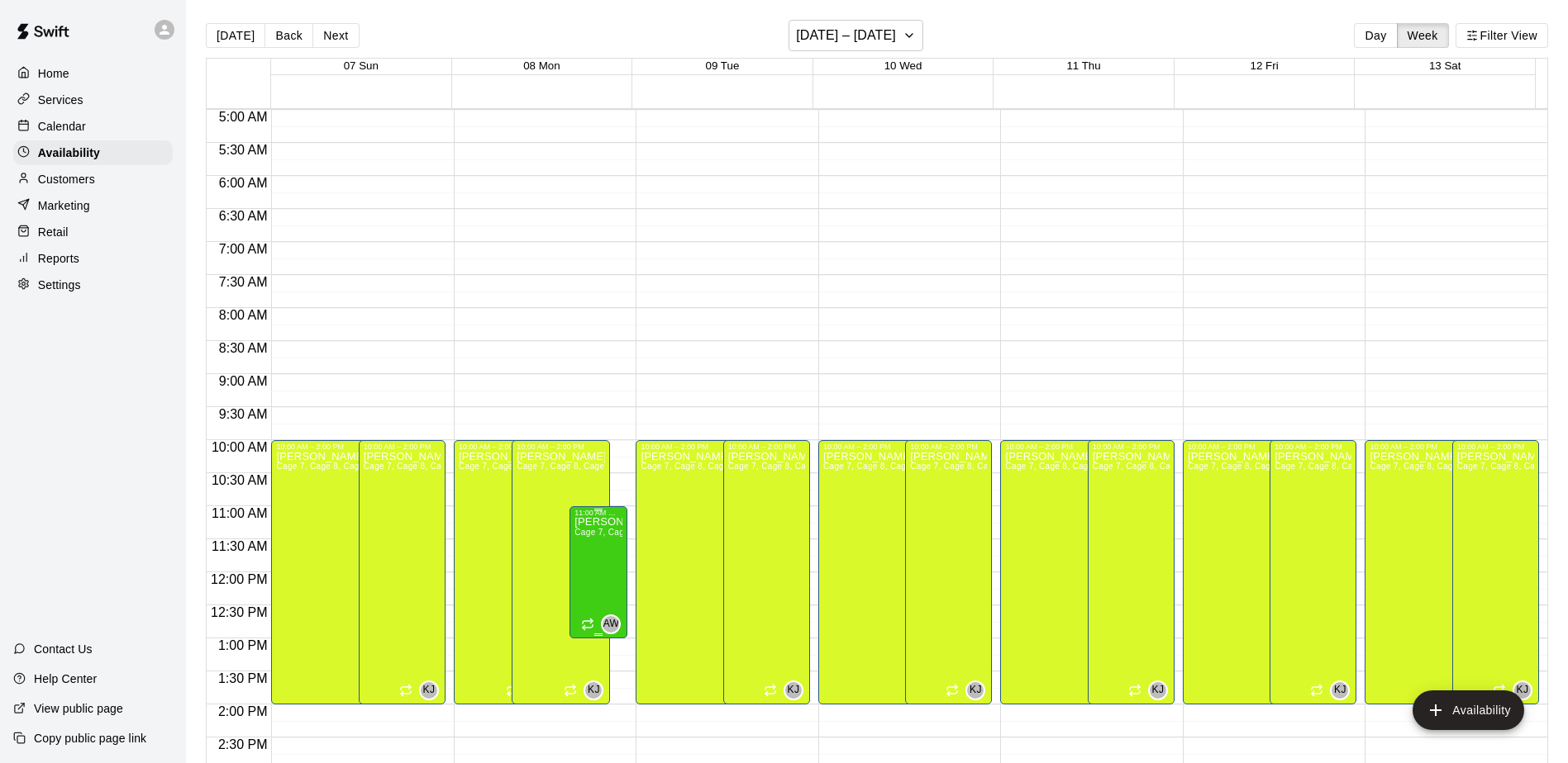
click at [600, 530] on span "Cage 7, Cage 8, Cage 9, Cage 10, Cage 1 , Cage 2, Cage 3, Cage 4, Cage 5, Cage 6" at bounding box center [742, 533] width 336 height 10
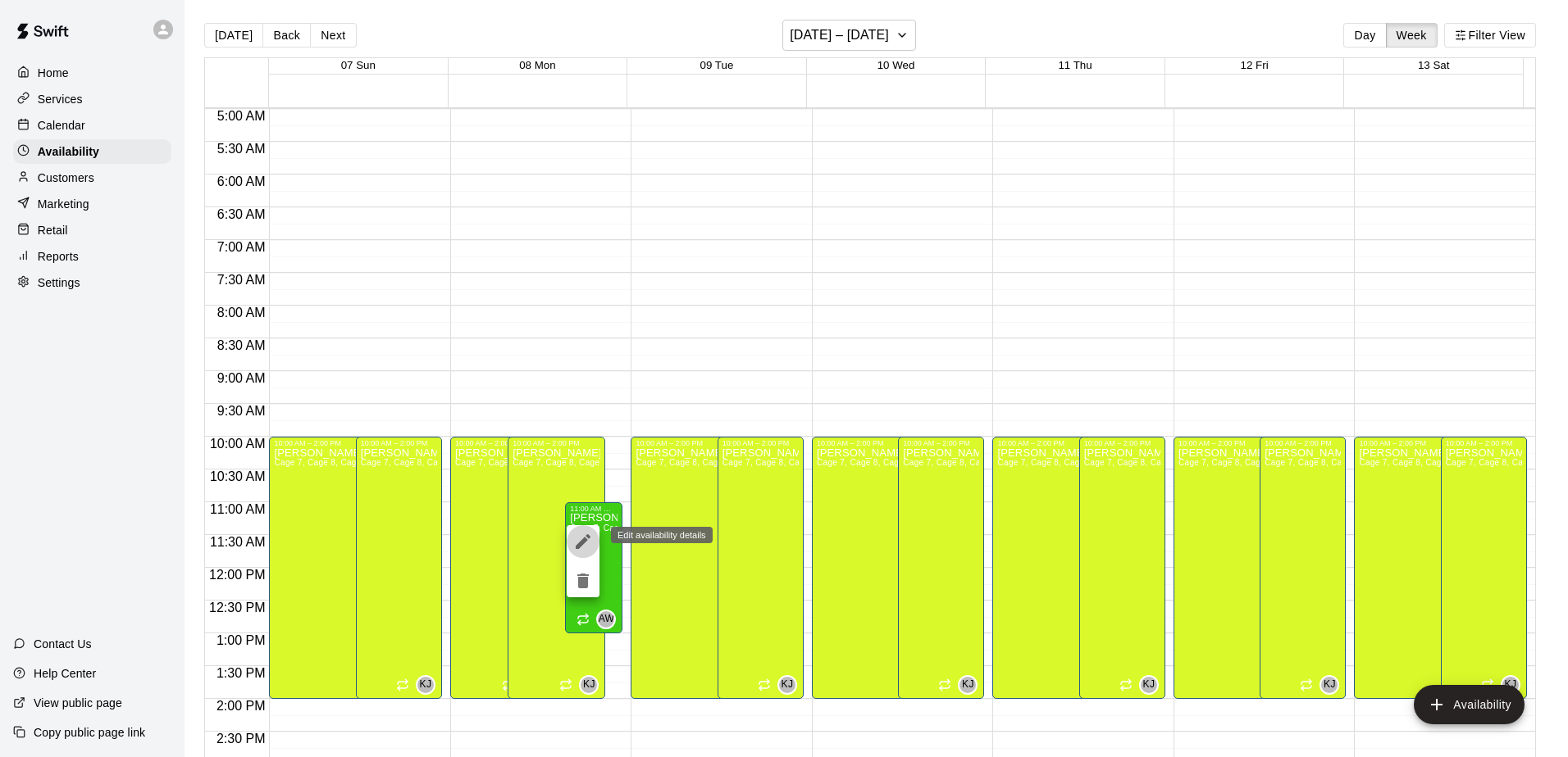
click at [587, 542] on icon "edit" at bounding box center [583, 541] width 20 height 20
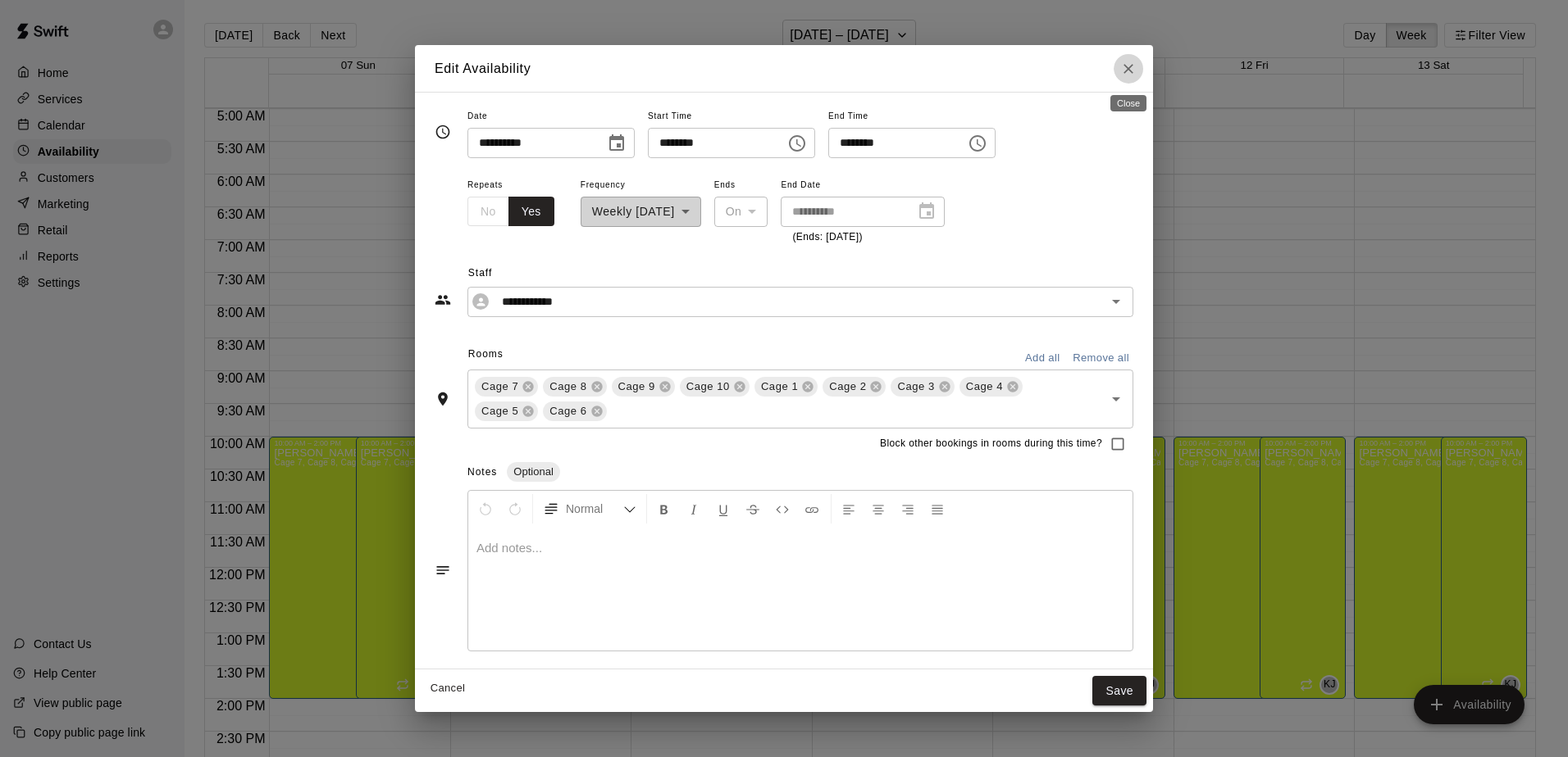
click at [1120, 74] on icon "Close" at bounding box center [1127, 68] width 16 height 16
type input "**********"
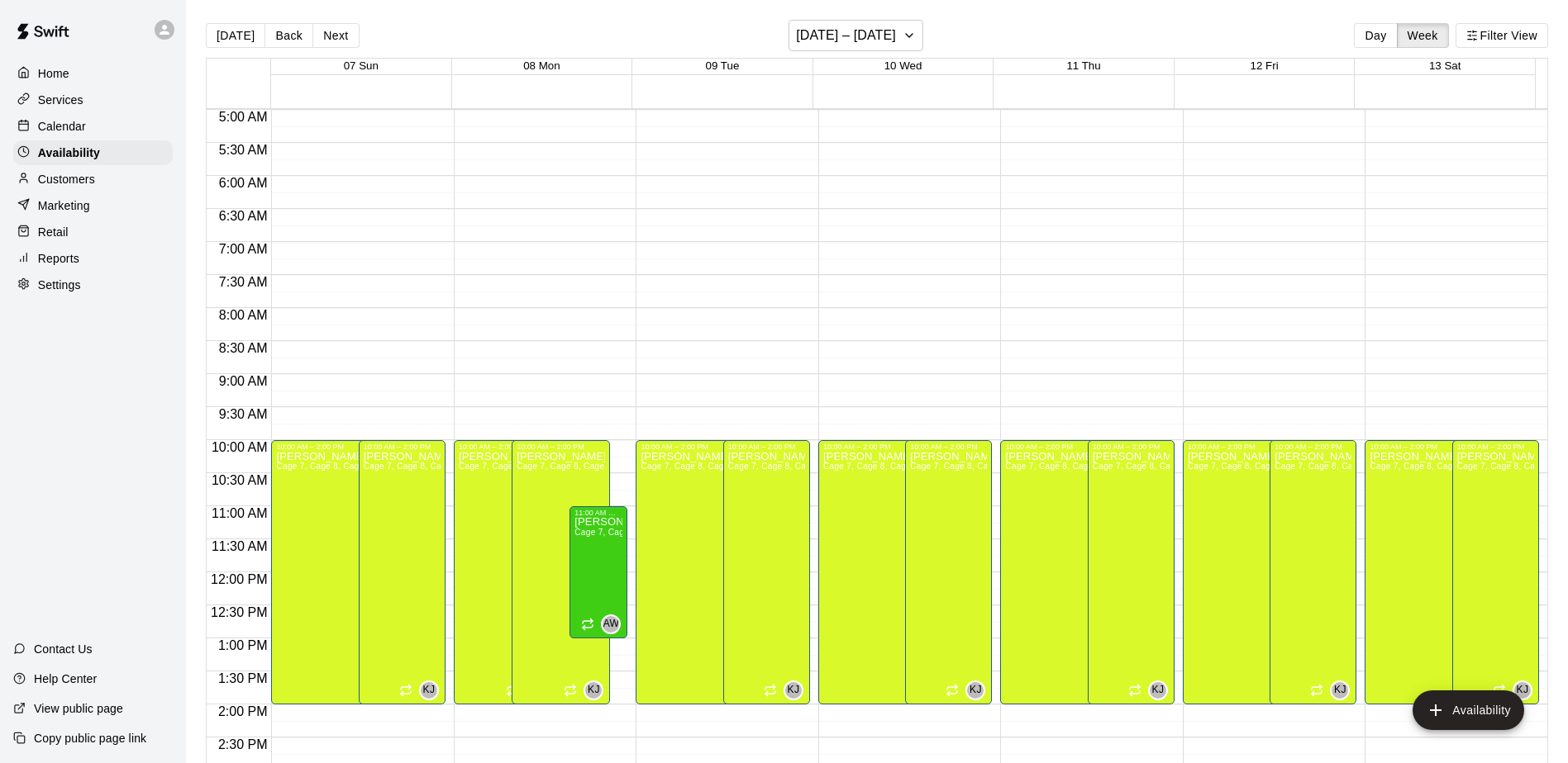
click at [1049, 320] on div "12:00 AM – 5:00 AM Closed 10:00 AM – 2:00 PM [PERSON_NAME] Cage 7, Cage 8, Cage…" at bounding box center [1086, 572] width 174 height 1586
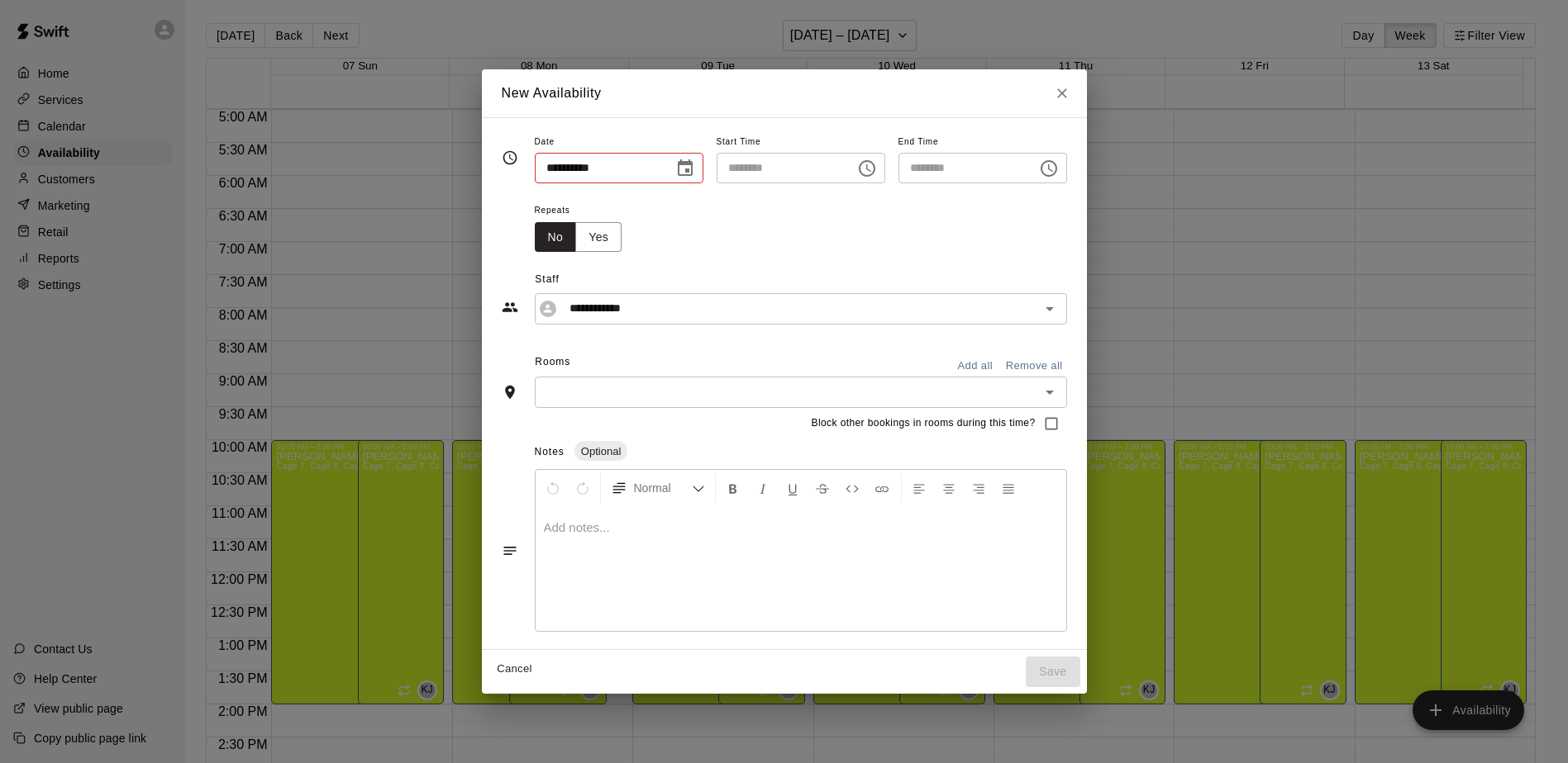
type input "**********"
type input "********"
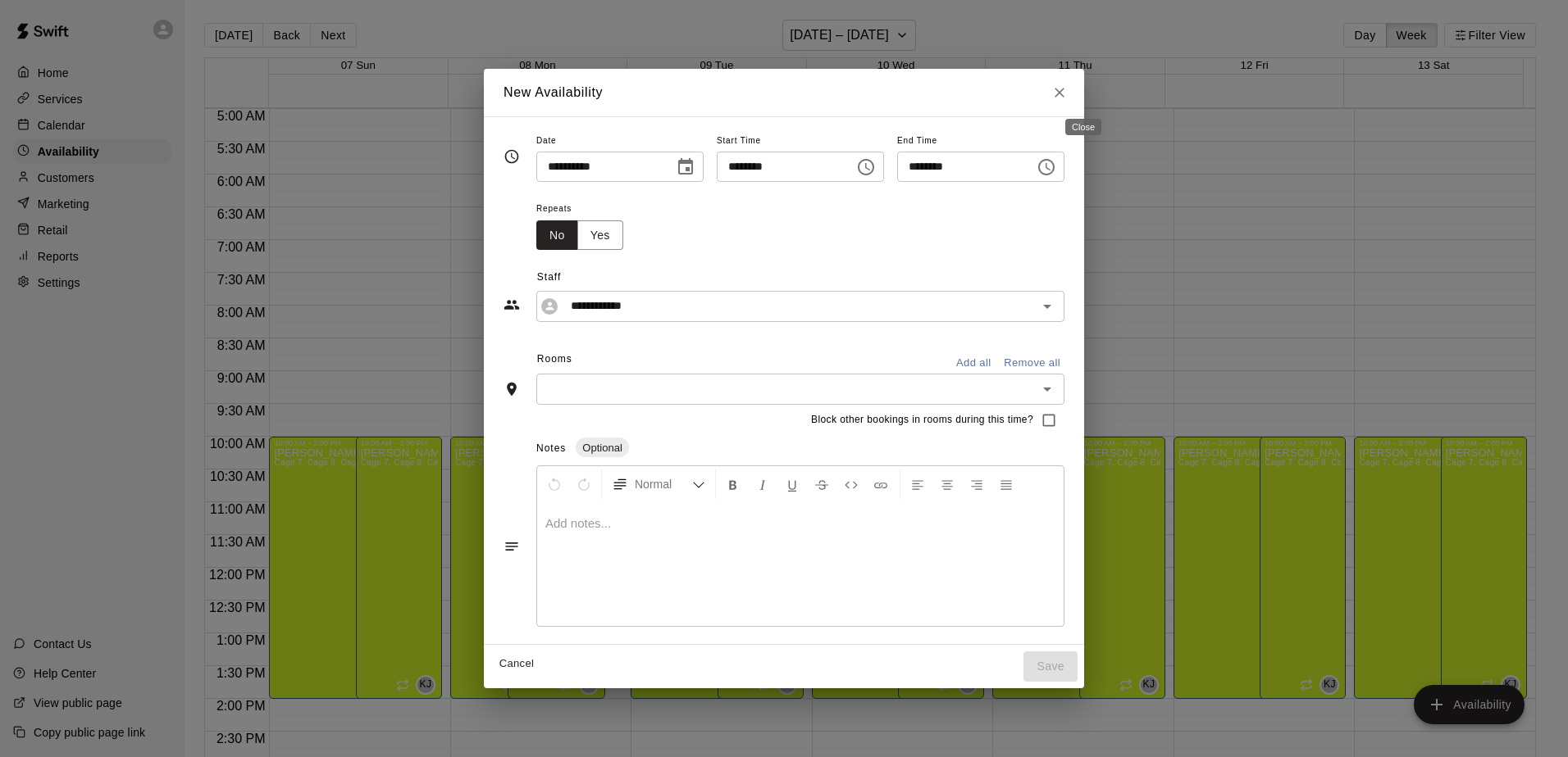
click at [1067, 98] on icon "Close" at bounding box center [1059, 92] width 16 height 16
type input "**********"
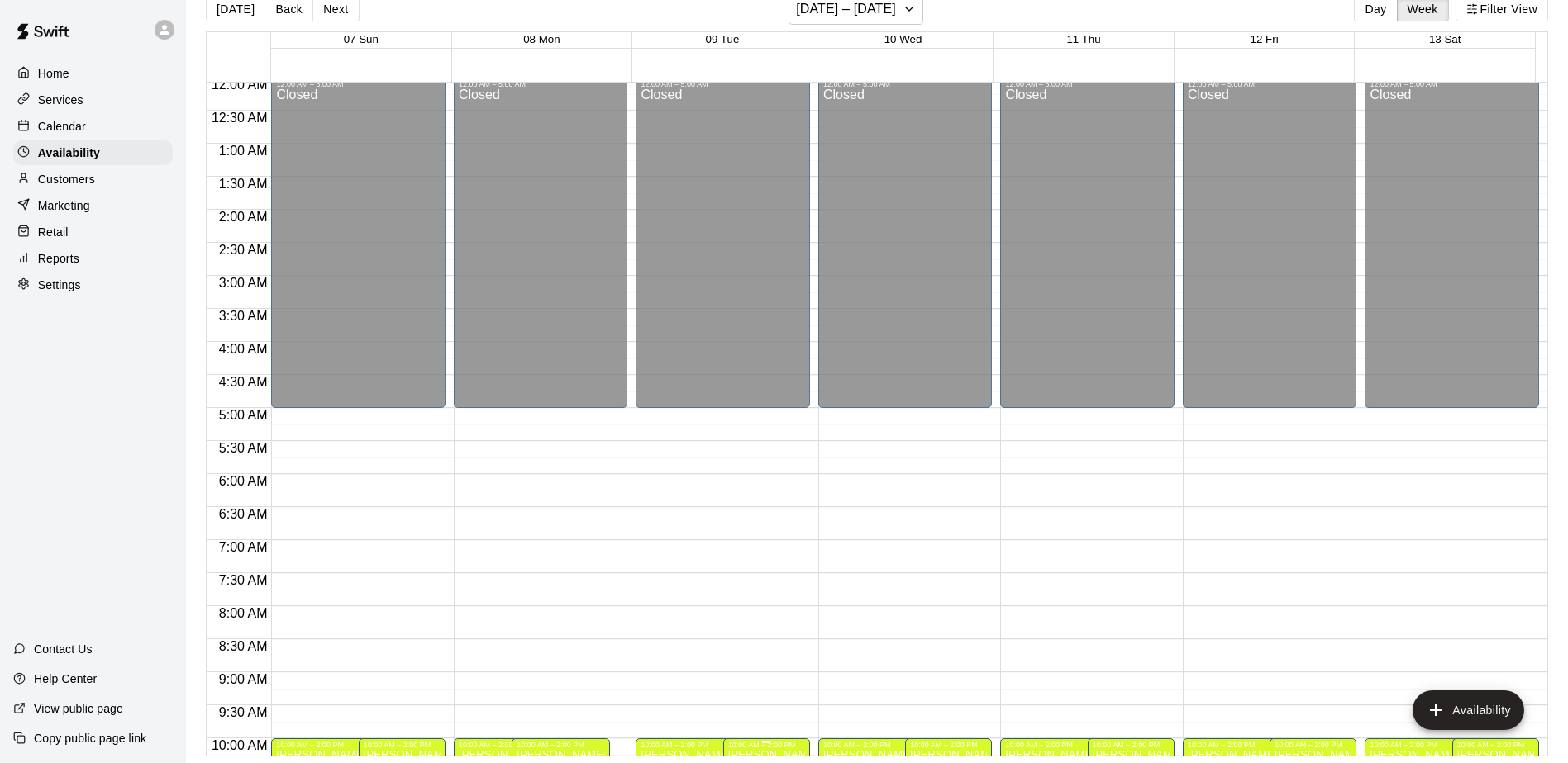
scroll to position [0, 0]
